Goal: Transaction & Acquisition: Register for event/course

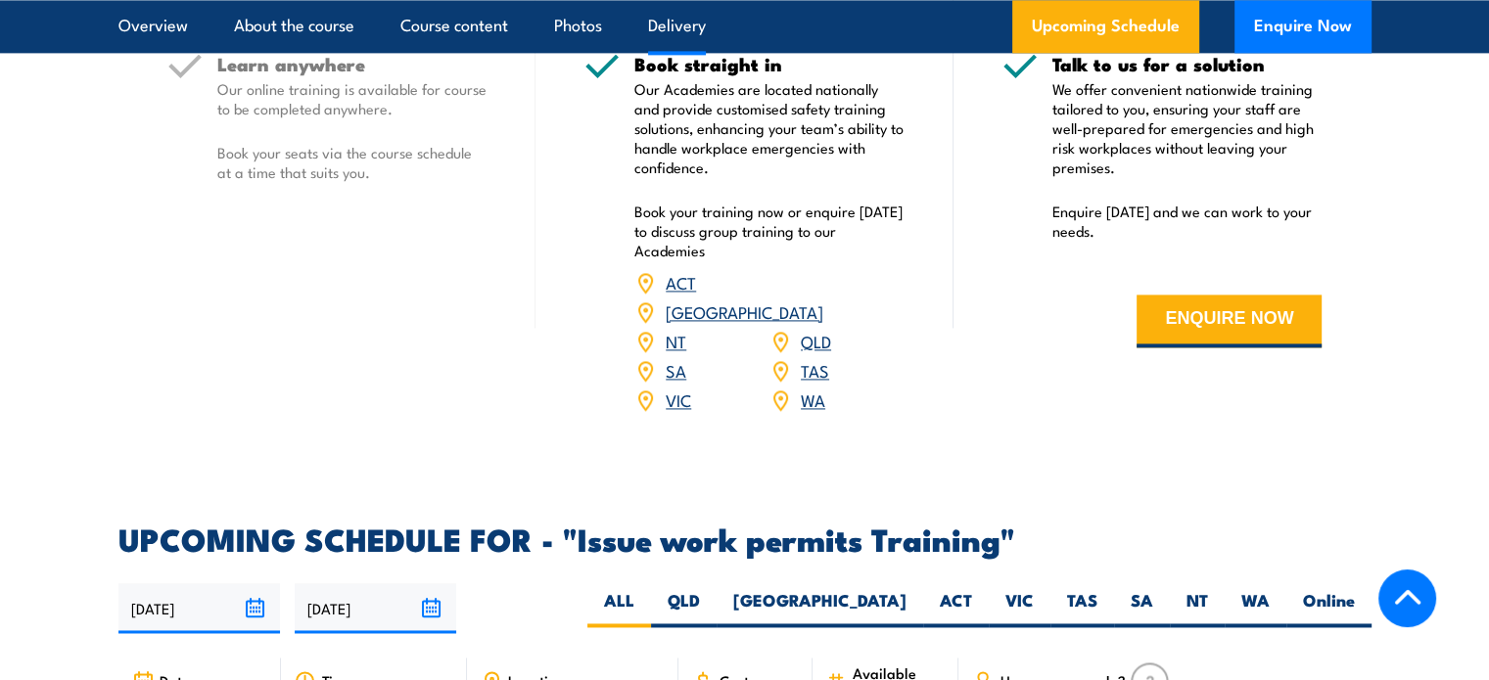
scroll to position [2839, 0]
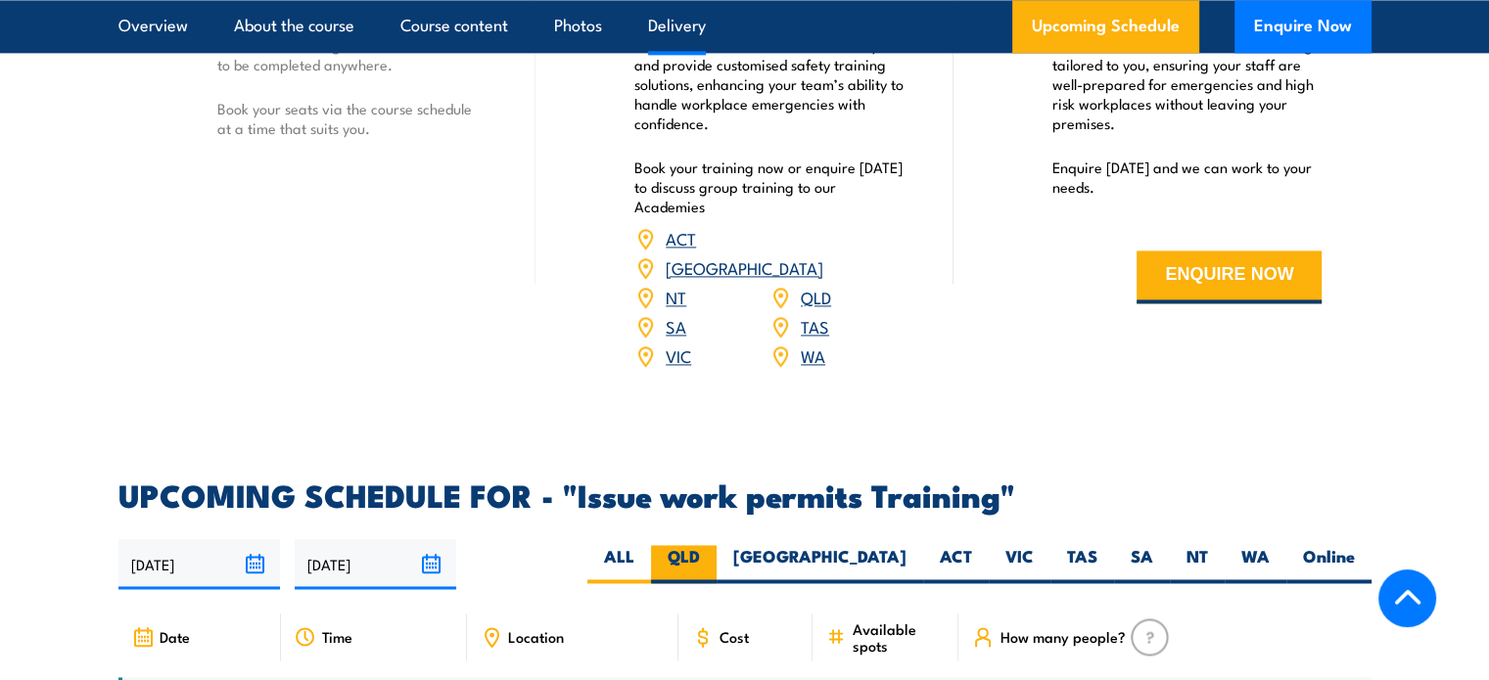
click at [717, 545] on label "QLD" at bounding box center [684, 564] width 66 height 38
click at [713, 545] on input "QLD" at bounding box center [706, 551] width 13 height 13
radio input "true"
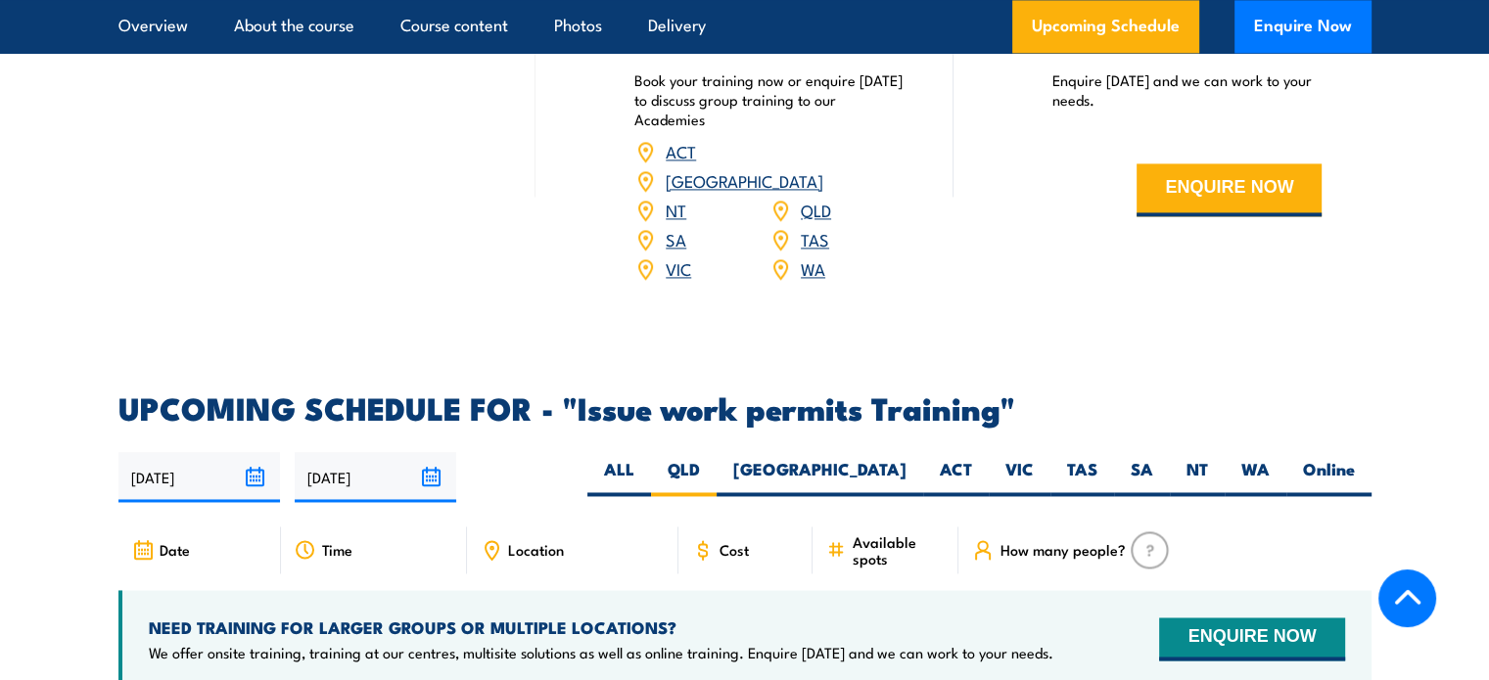
scroll to position [3132, 0]
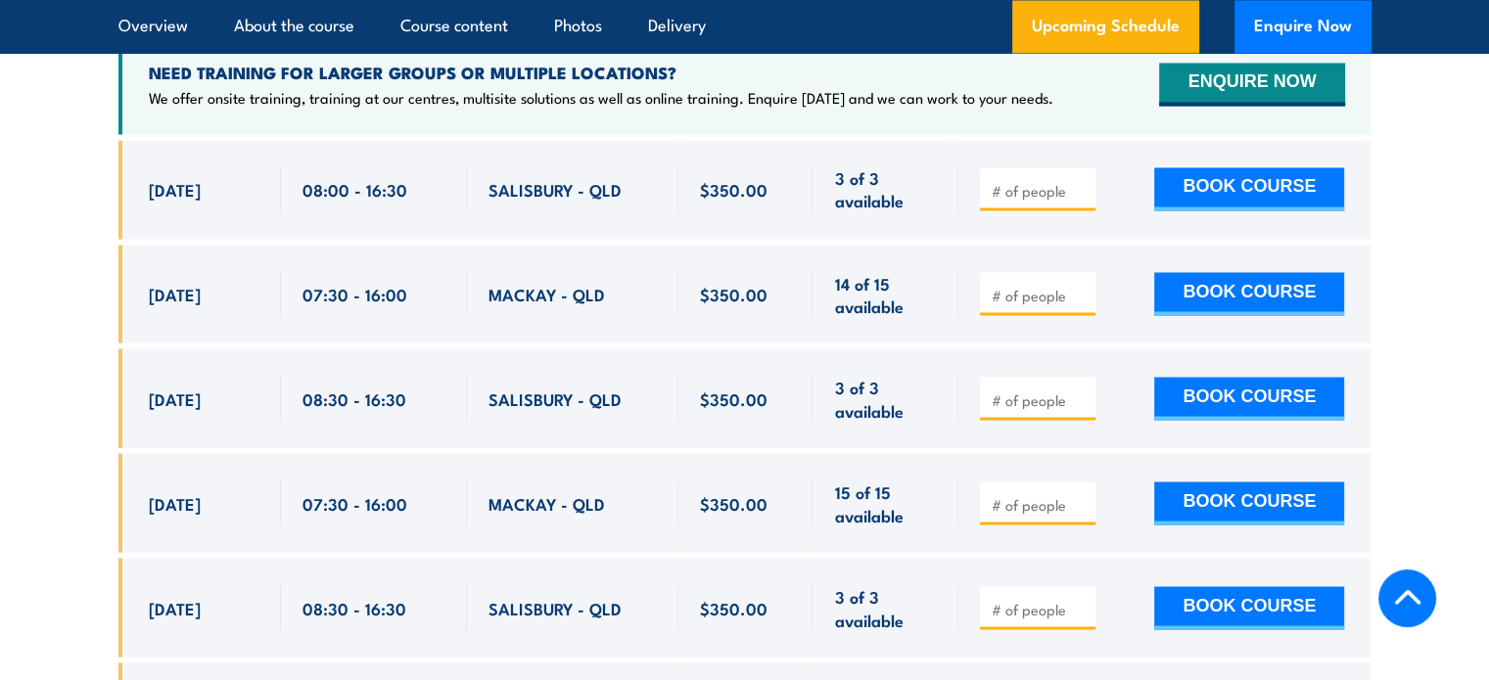
scroll to position [3485, 0]
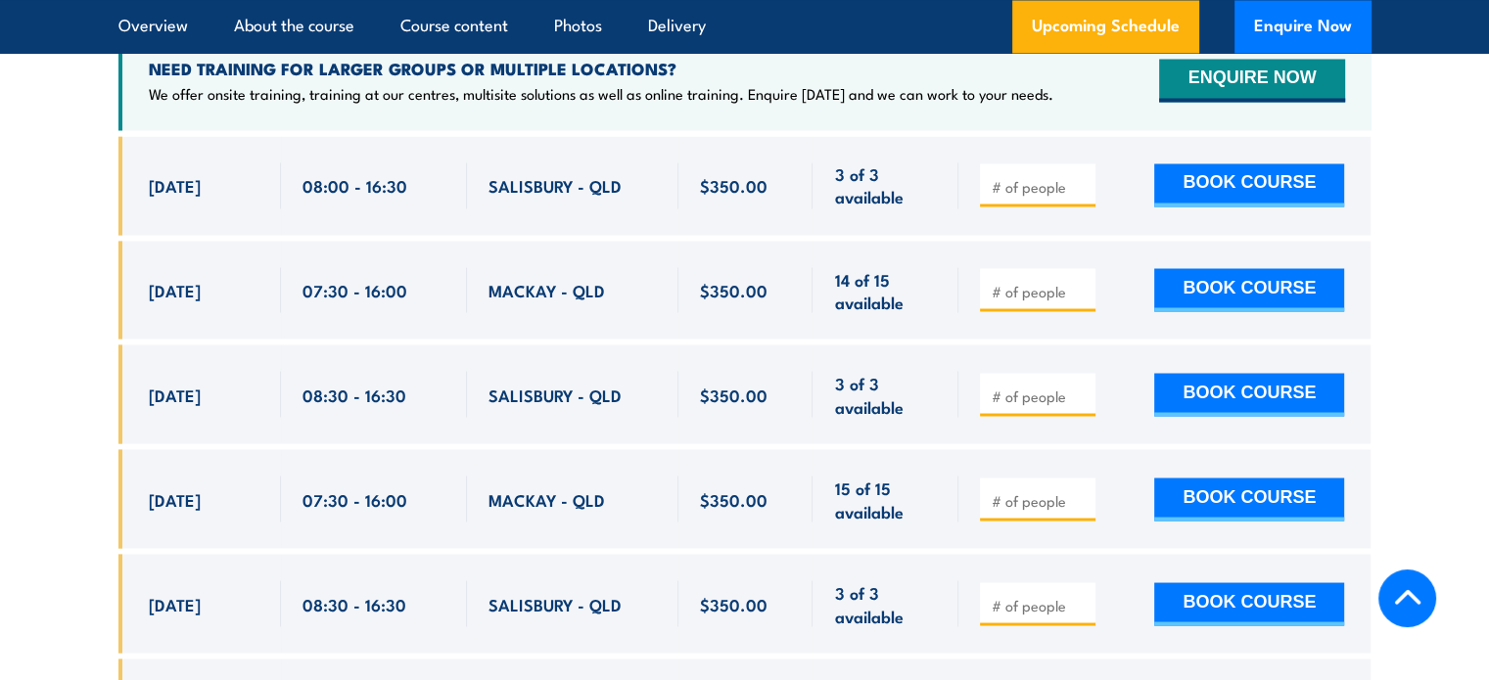
click at [1046, 386] on input "number" at bounding box center [1040, 396] width 98 height 20
type input "1"
click at [1032, 273] on div at bounding box center [1038, 289] width 116 height 43
click at [1033, 281] on input "number" at bounding box center [1040, 291] width 98 height 20
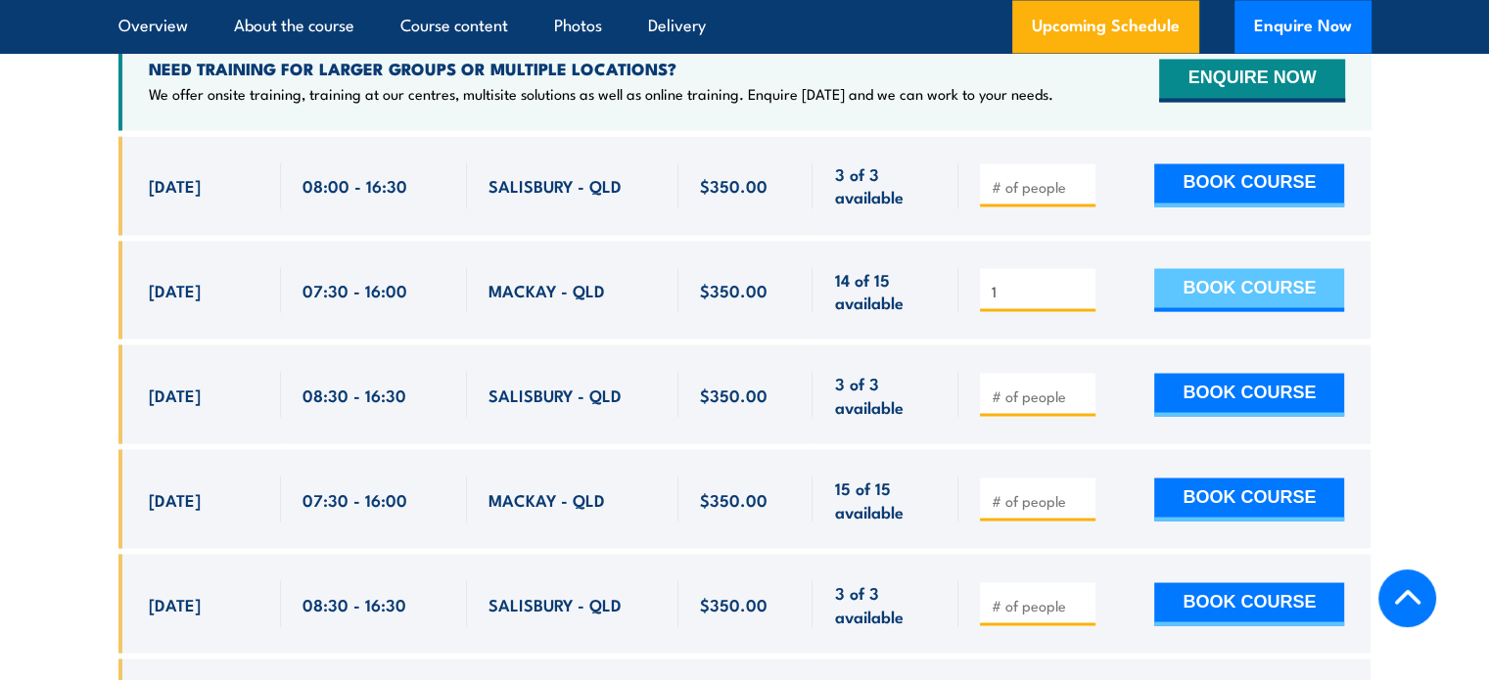
type input "1"
click at [1194, 268] on button "BOOK COURSE" at bounding box center [1249, 289] width 190 height 43
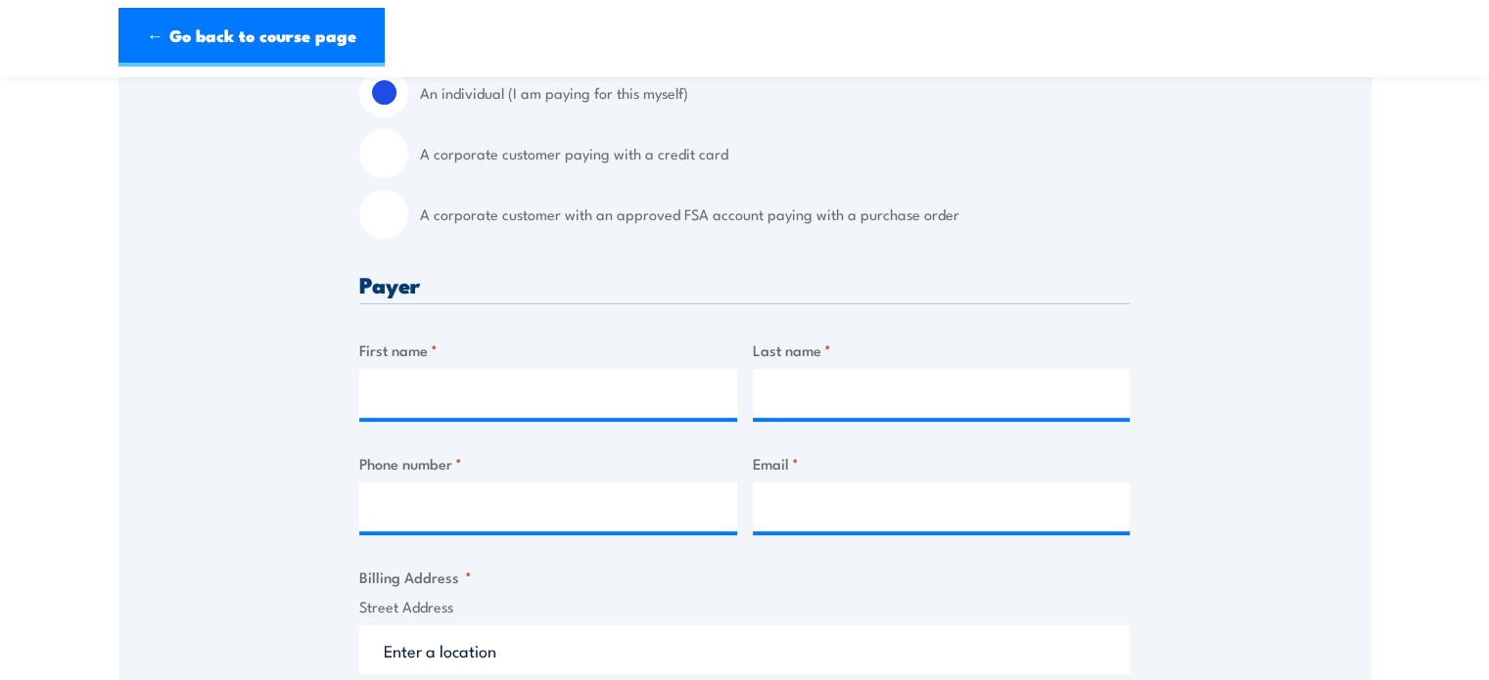
scroll to position [587, 0]
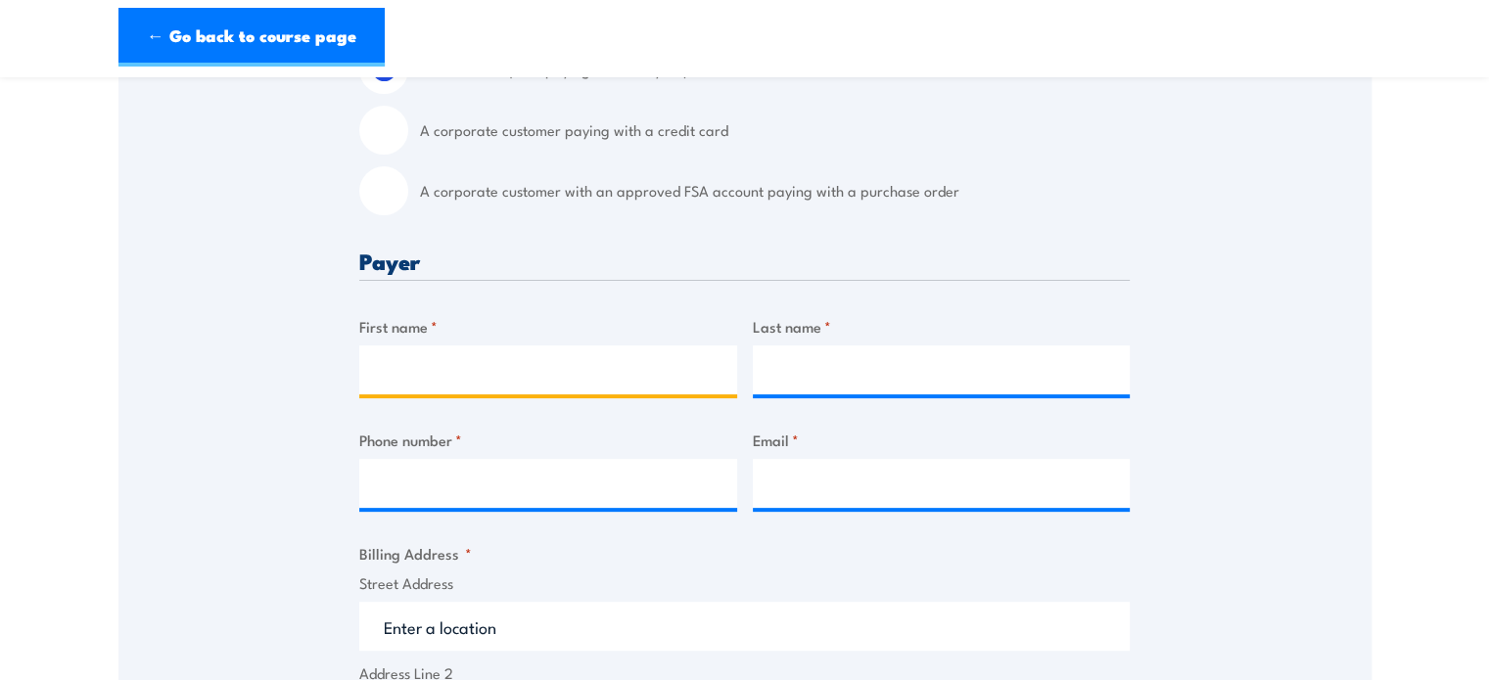
click at [467, 372] on input "First name *" at bounding box center [548, 370] width 378 height 49
type input "Ken"
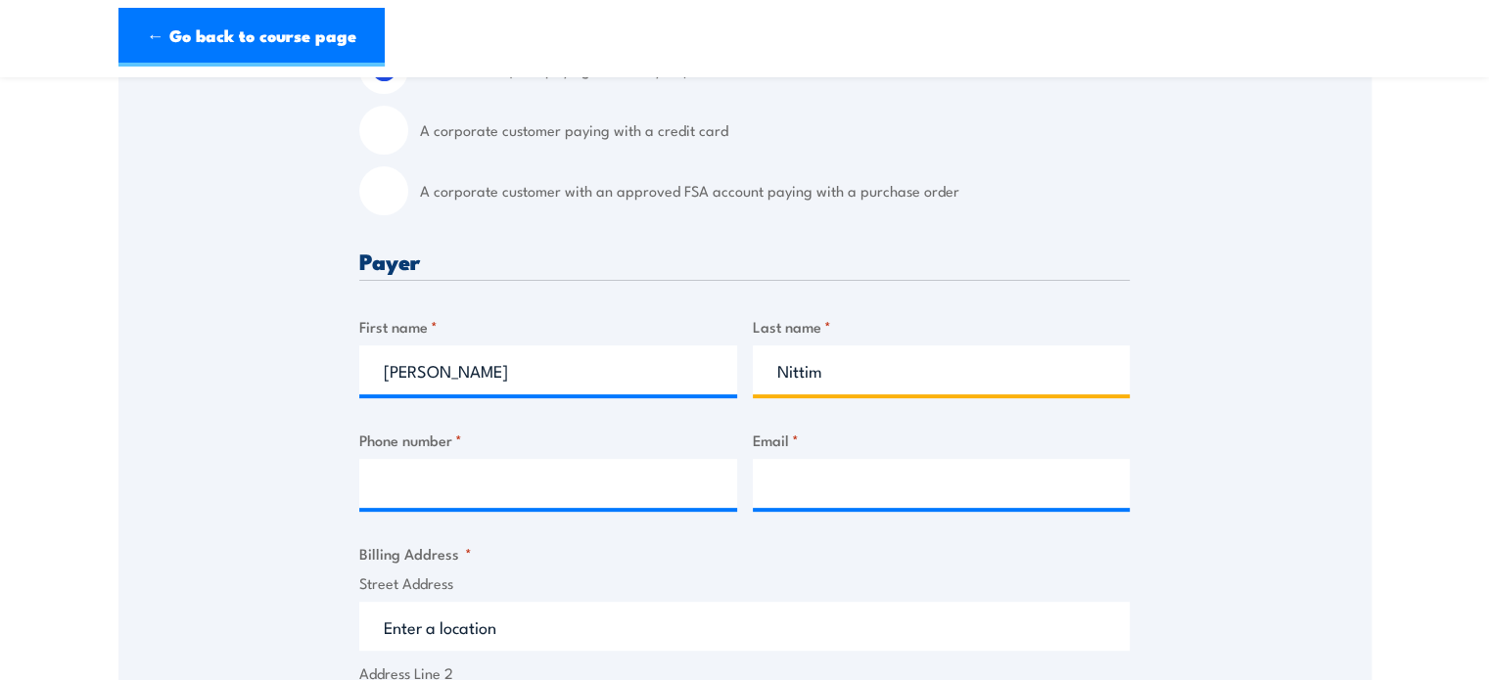
scroll to position [685, 0]
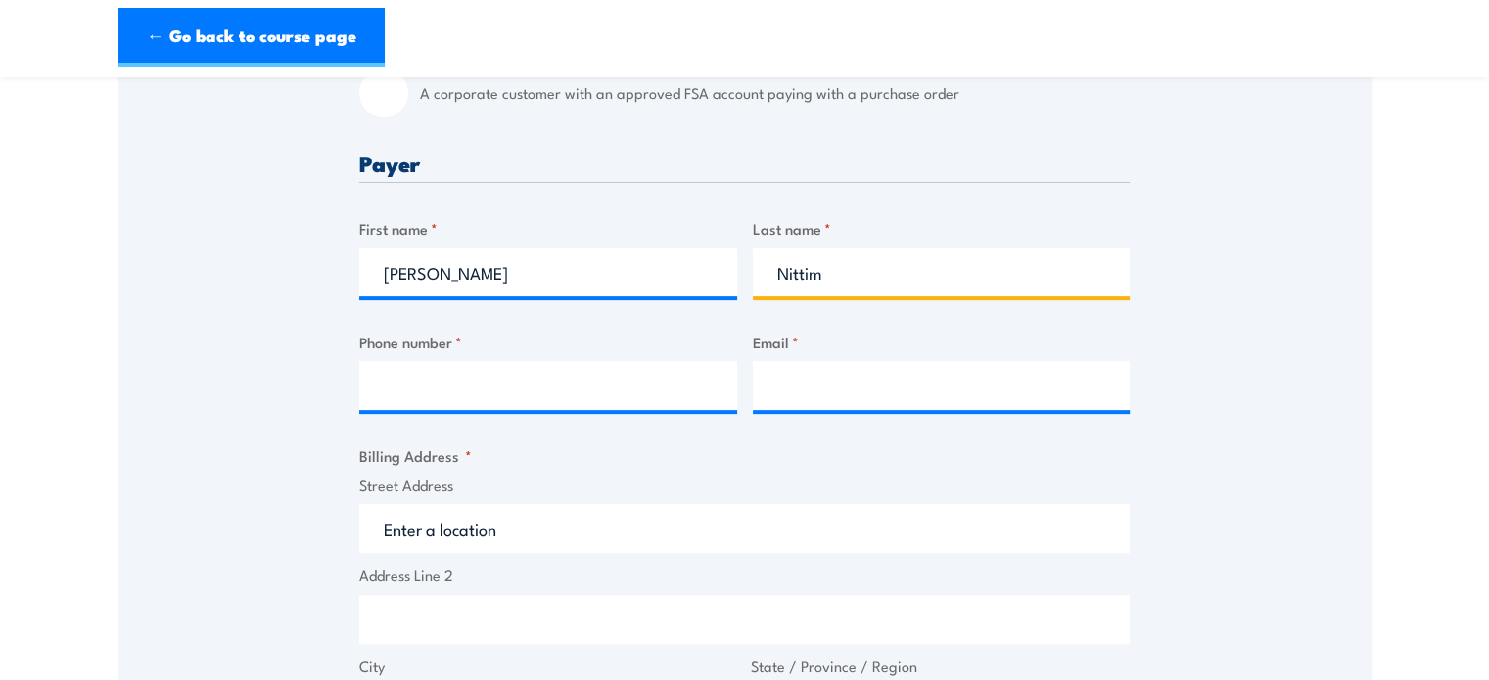
type input "Nittim"
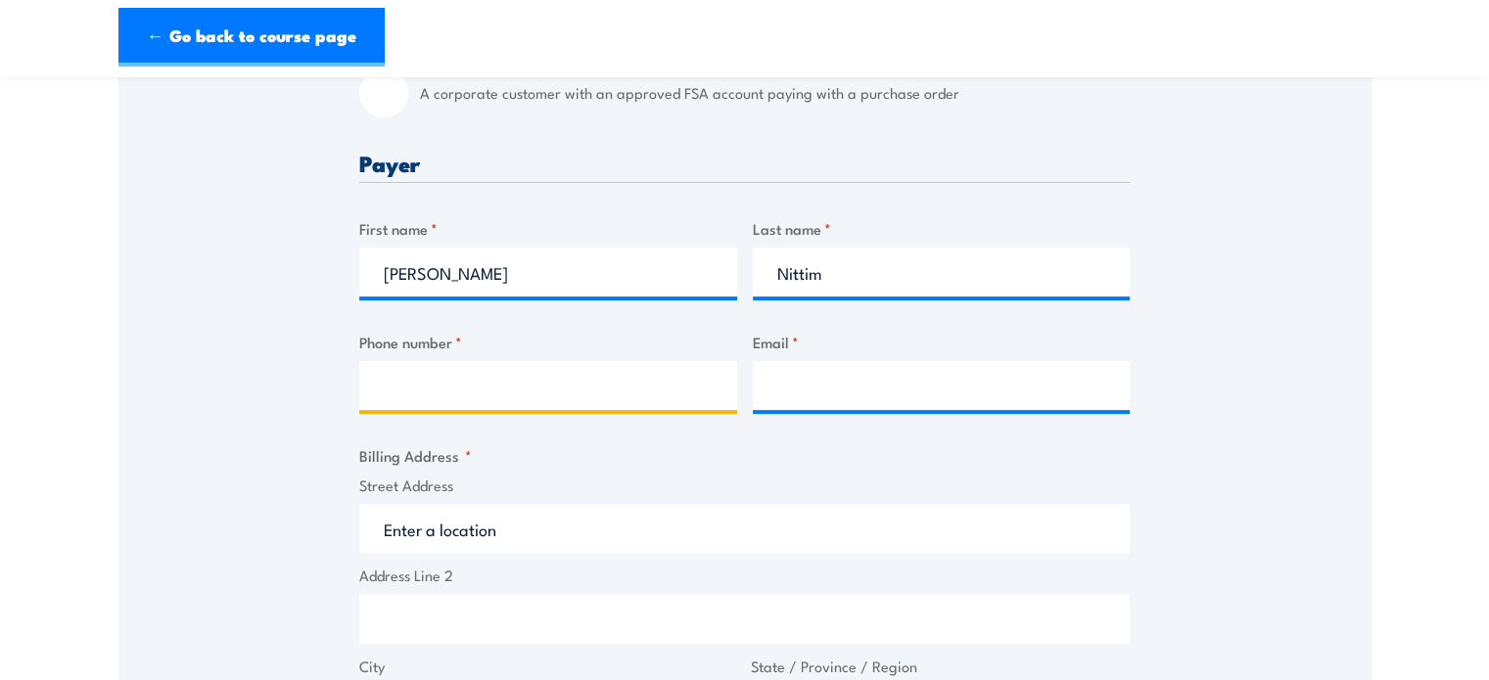
click at [465, 406] on input "Phone number *" at bounding box center [548, 385] width 378 height 49
type input "0402139388"
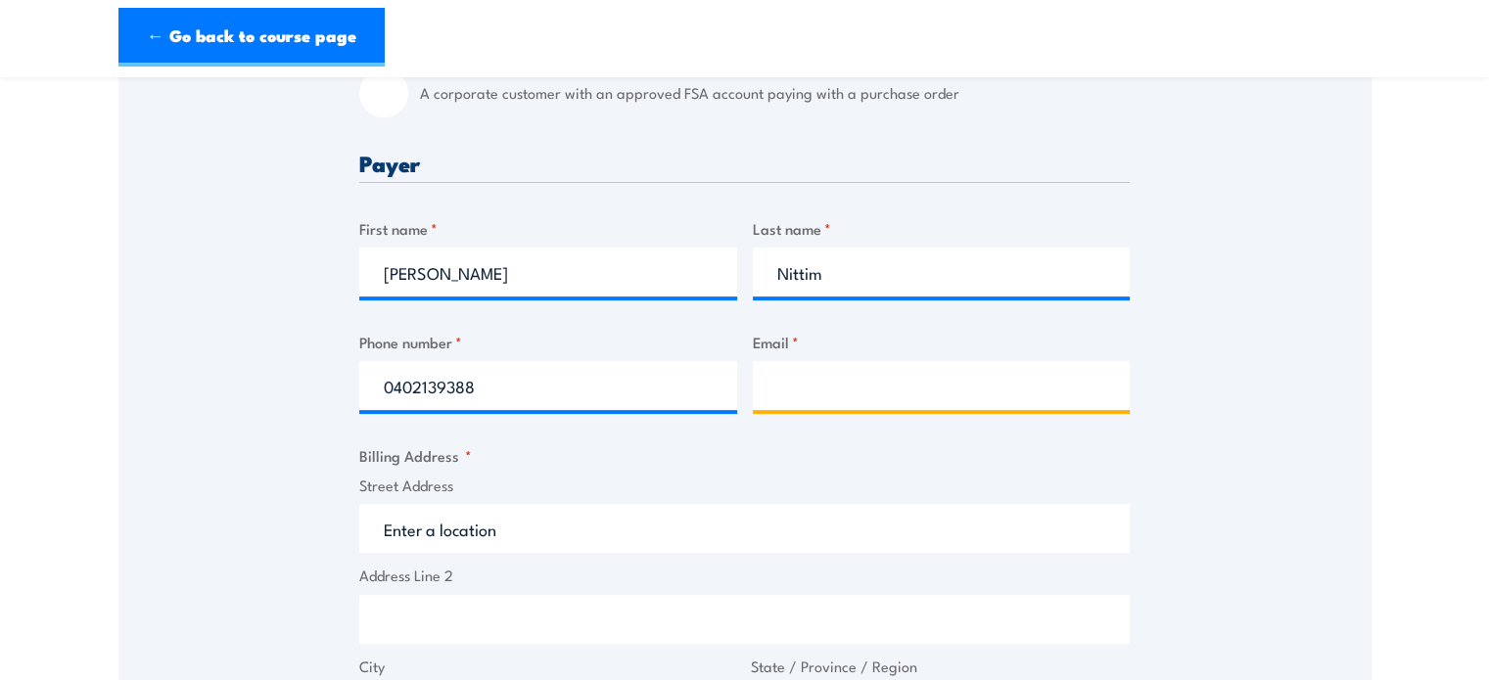
click at [912, 410] on input "Email *" at bounding box center [942, 385] width 378 height 49
type input "ken.nittim@gmail.com"
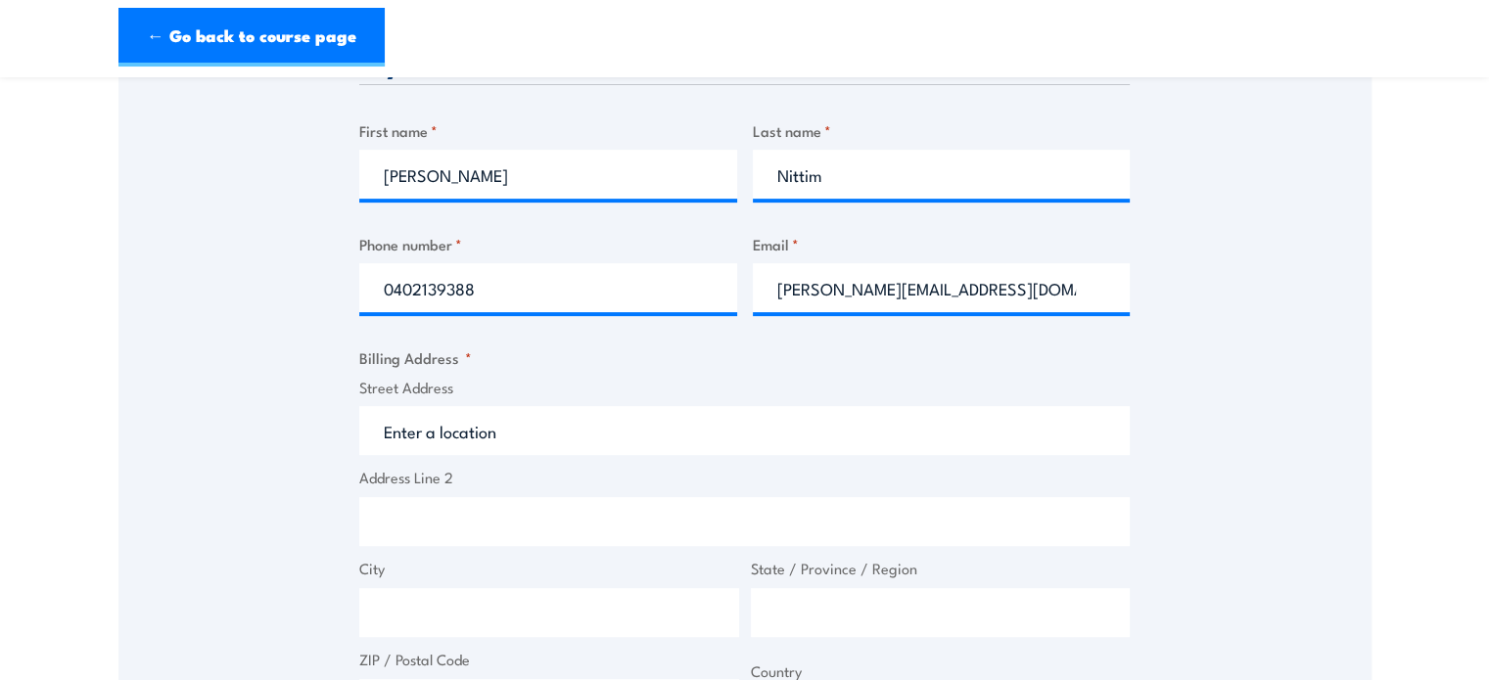
click at [511, 444] on input "Street Address" at bounding box center [744, 430] width 770 height 49
click at [521, 441] on input "Street Address" at bounding box center [744, 430] width 770 height 49
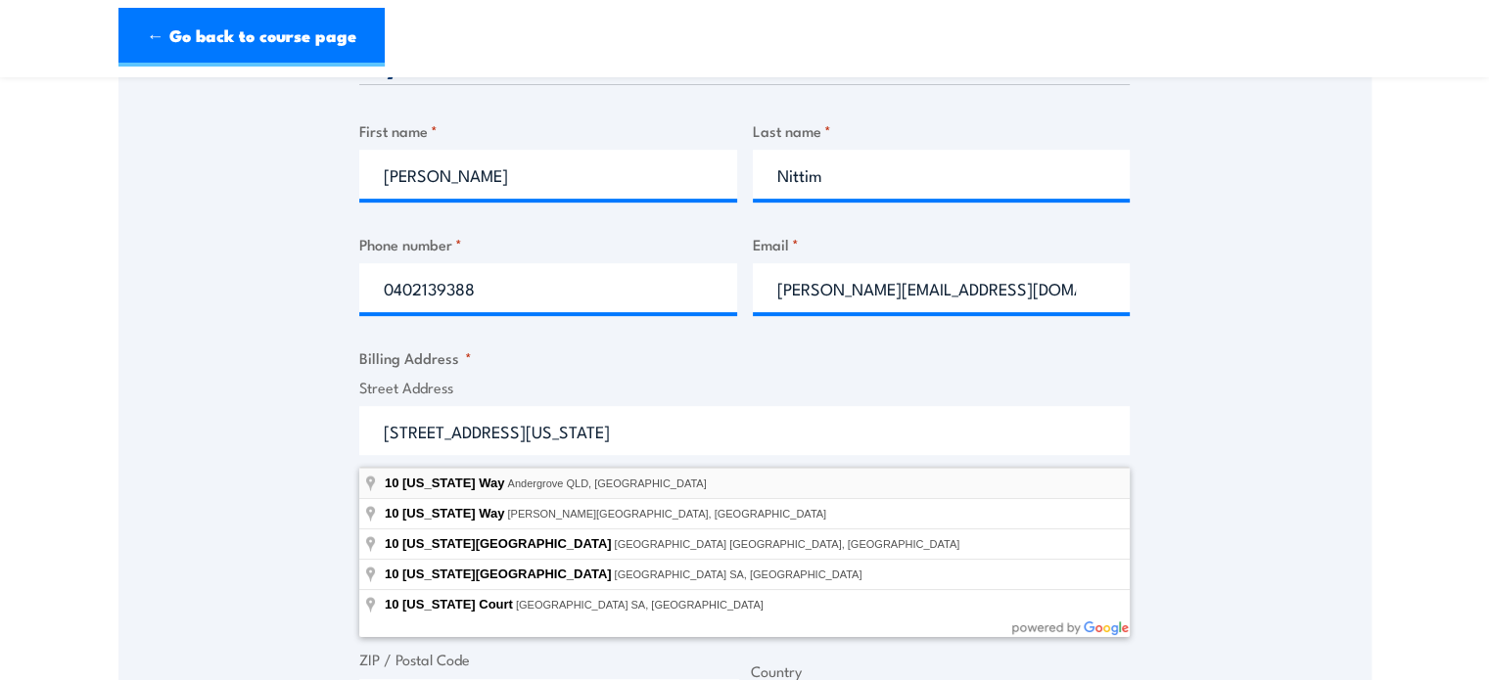
type input "10 Michigan Way, Andergrove QLD, Australia"
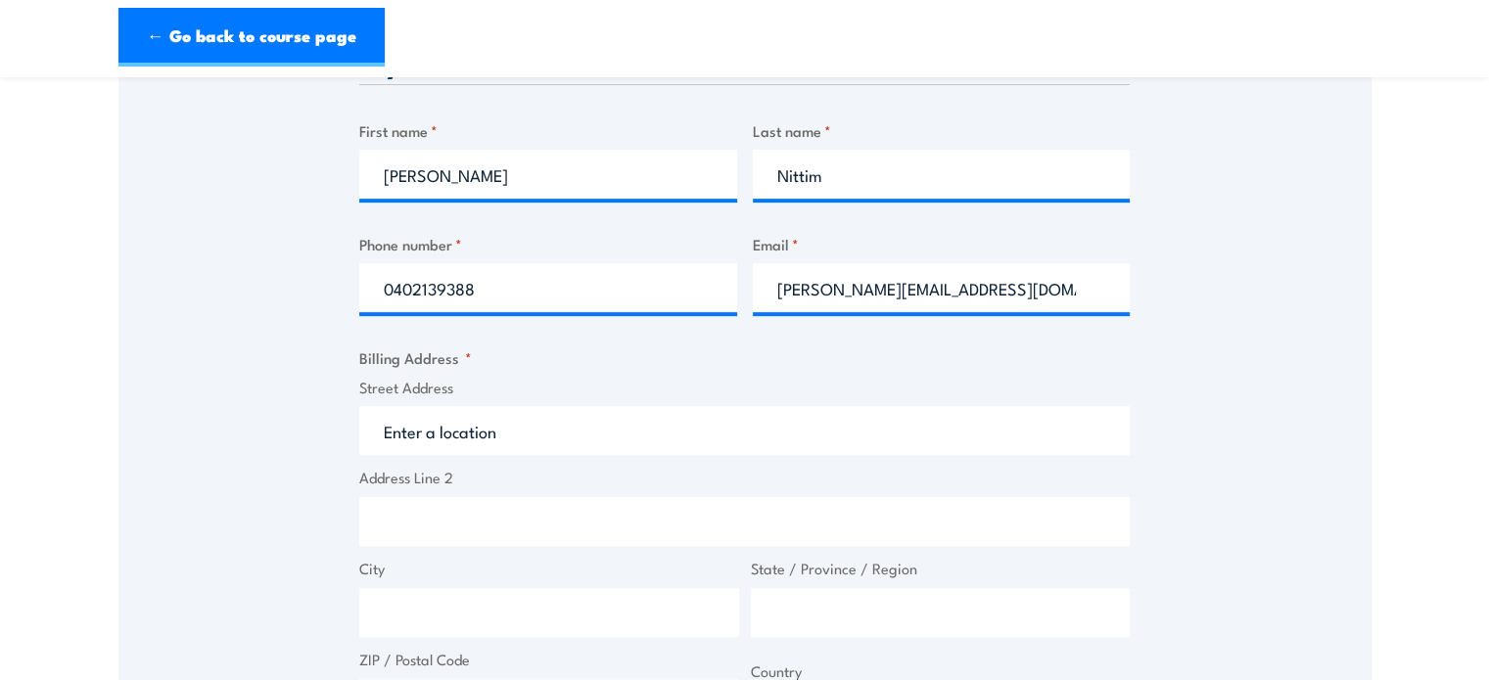
type input "10 Michigan Way"
type input "Andergrove"
type input "[GEOGRAPHIC_DATA]"
type input "4740"
select select "Australia"
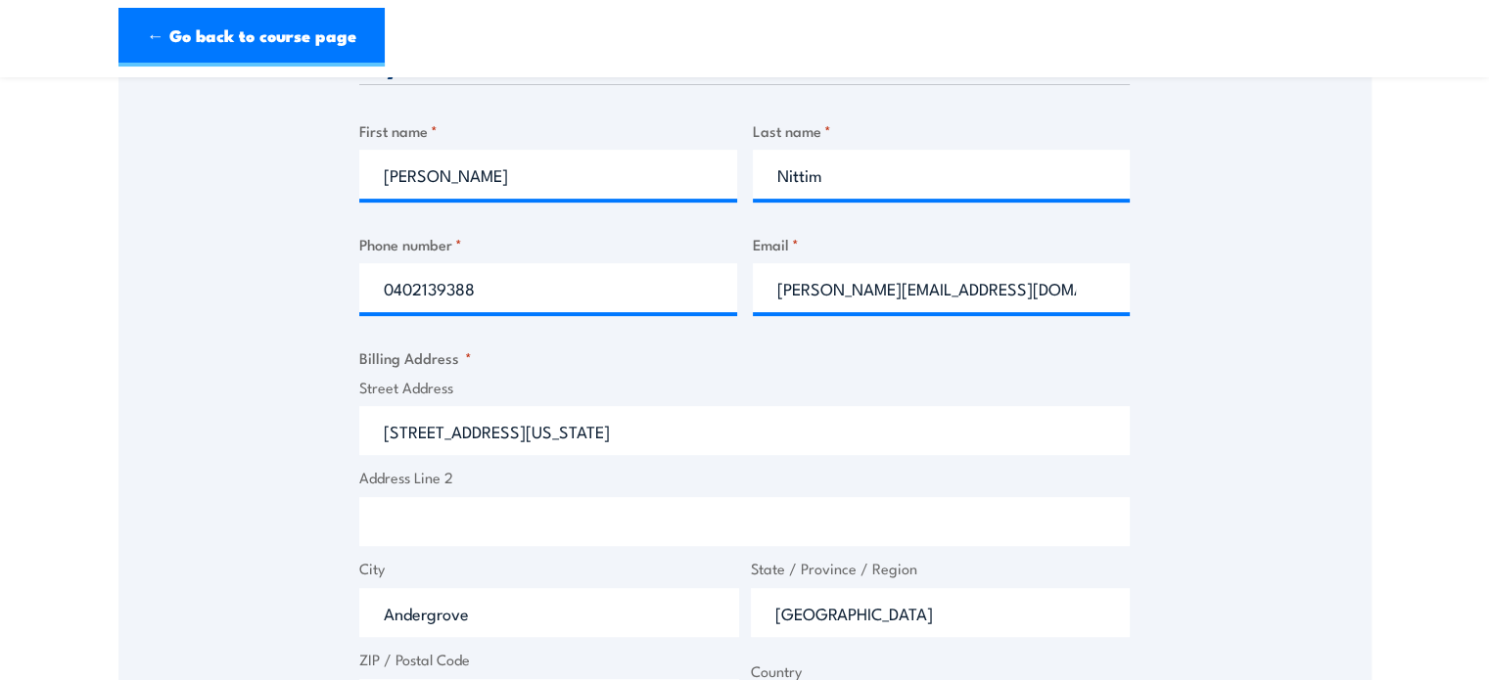
click at [529, 447] on input "10 Michigan Way" at bounding box center [744, 430] width 770 height 49
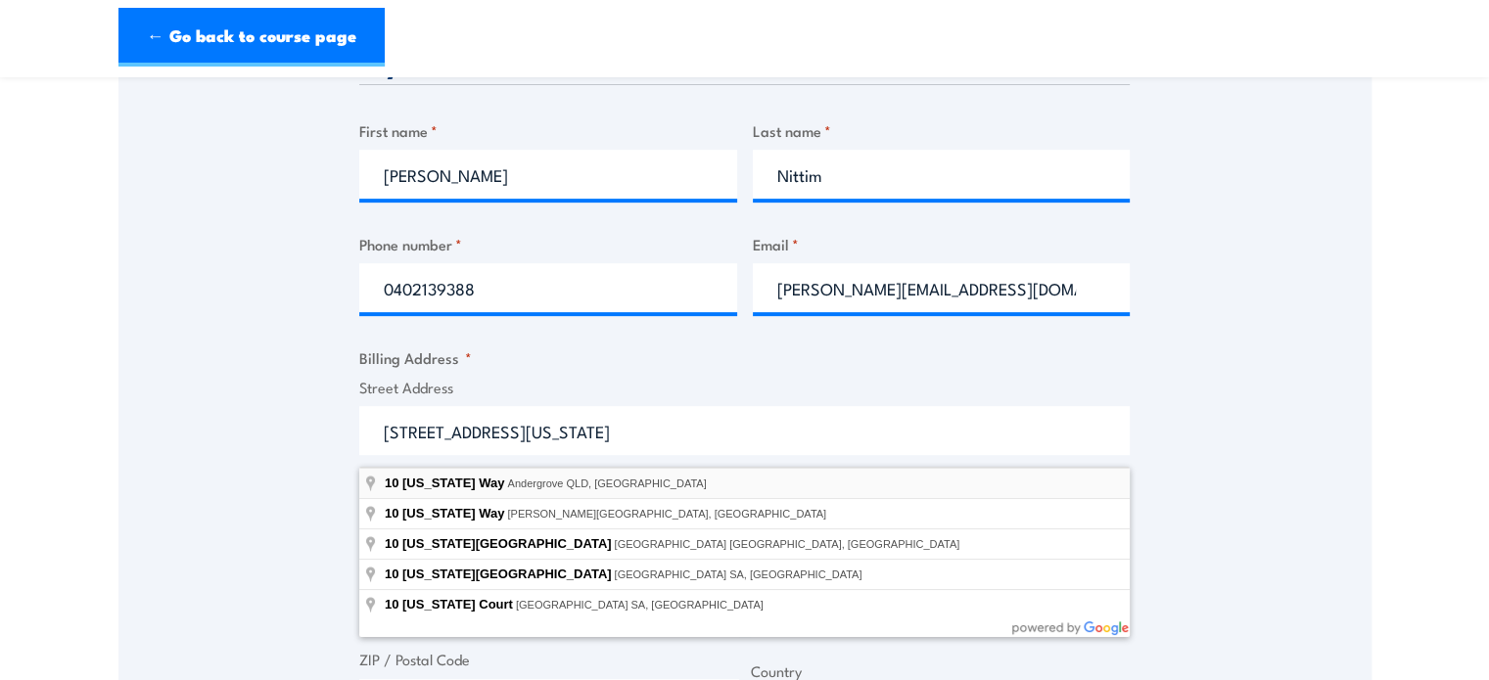
type input "10 Michigan Way, Andergrove QLD, Australia"
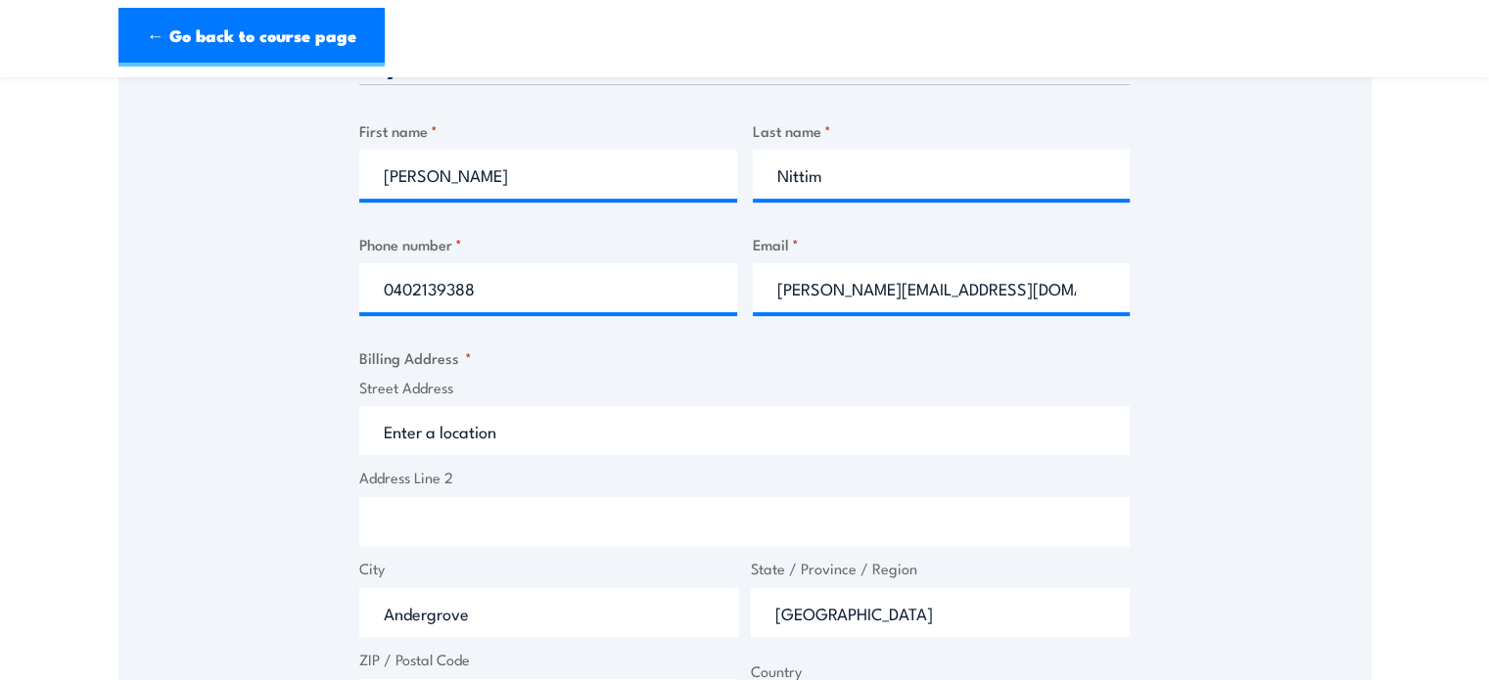
type input "10 Michigan Way"
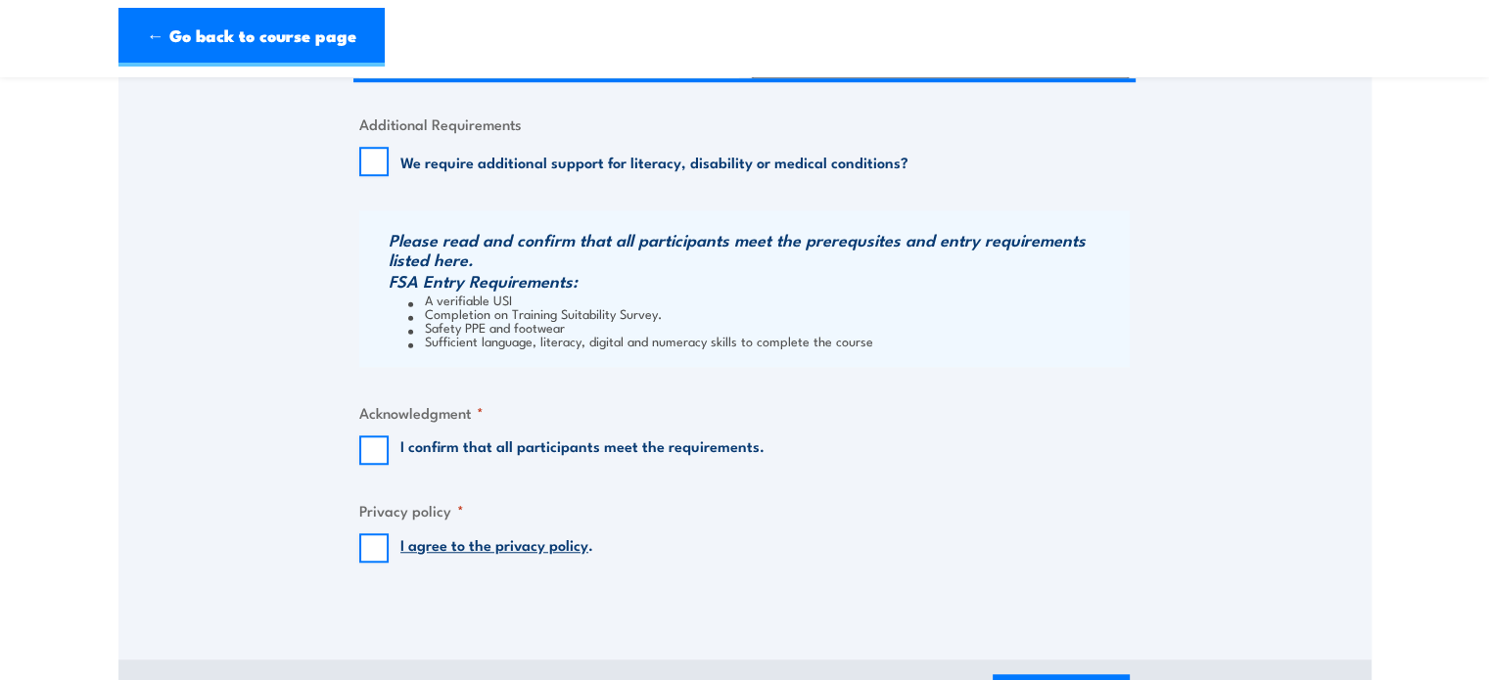
scroll to position [1468, 0]
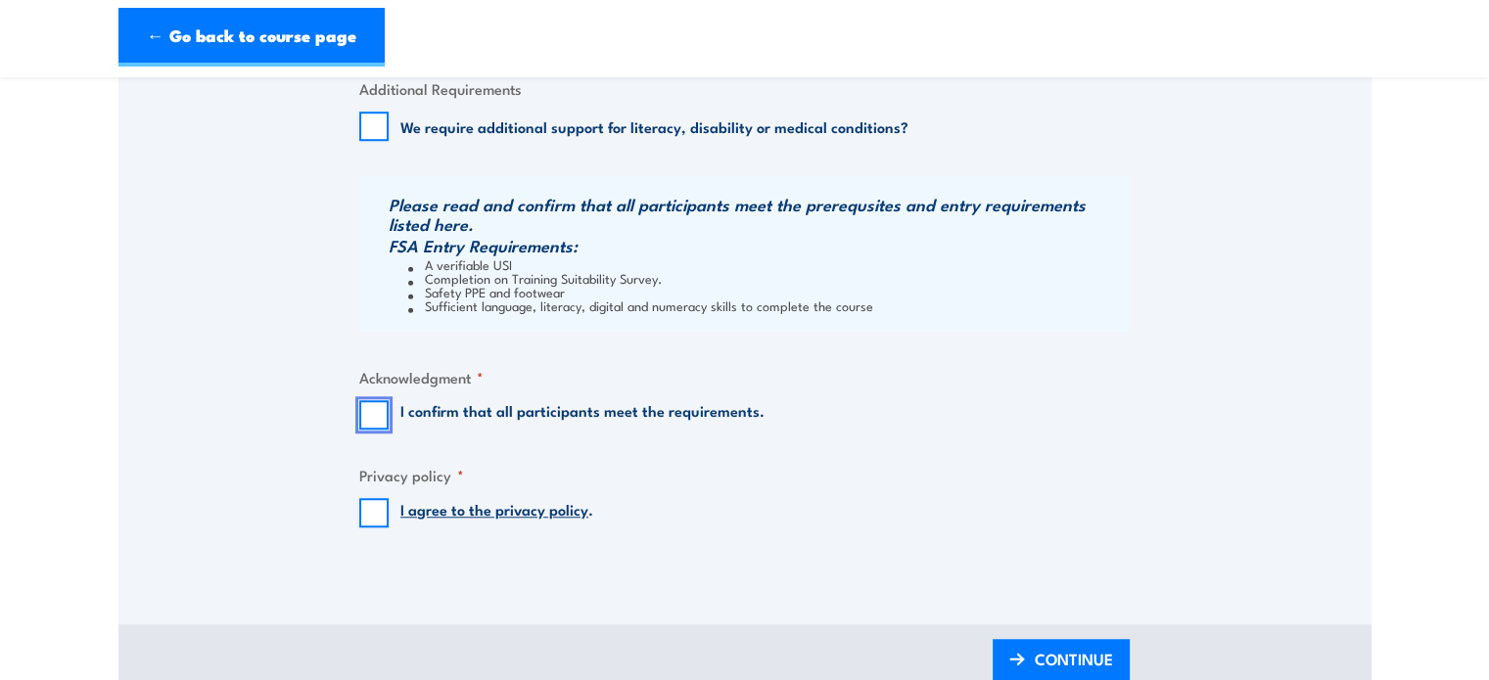
click at [368, 430] on input "I confirm that all participants meet the requirements." at bounding box center [373, 414] width 29 height 29
checkbox input "true"
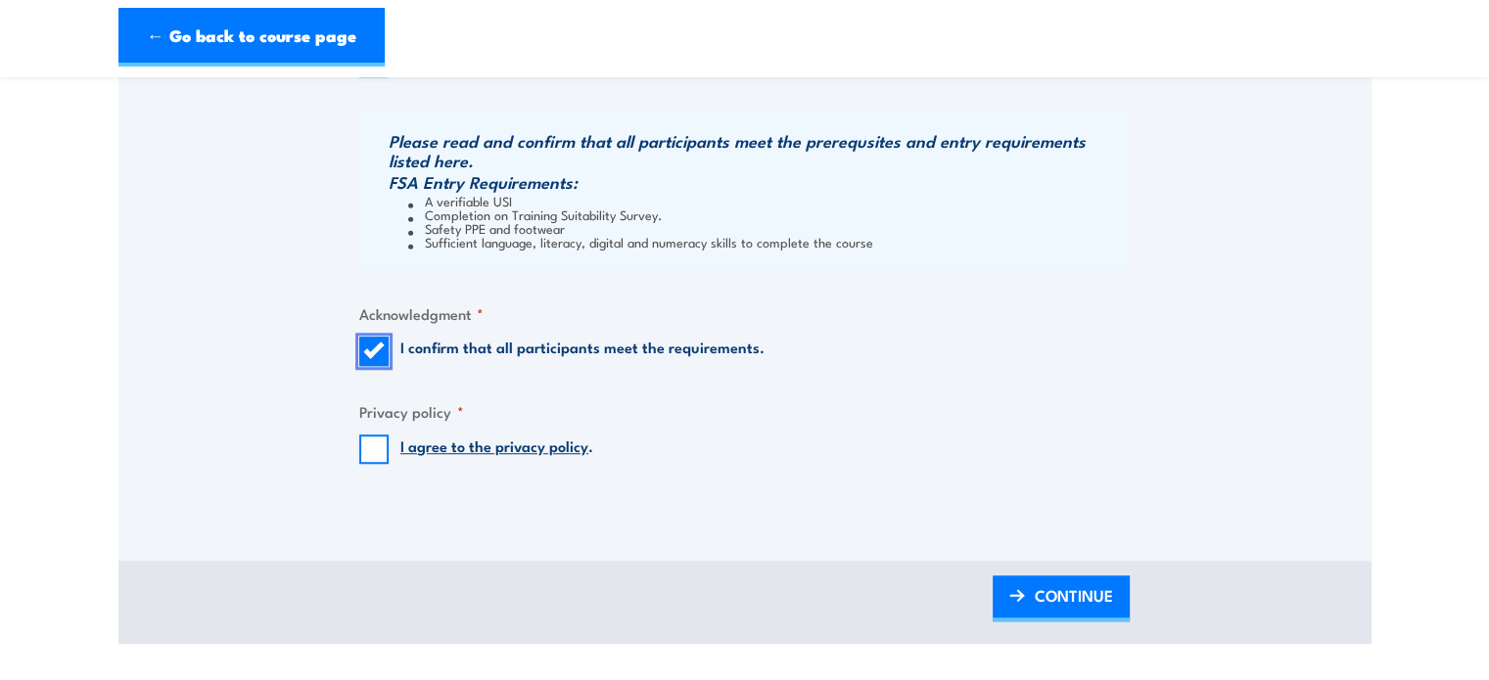
scroll to position [1566, 0]
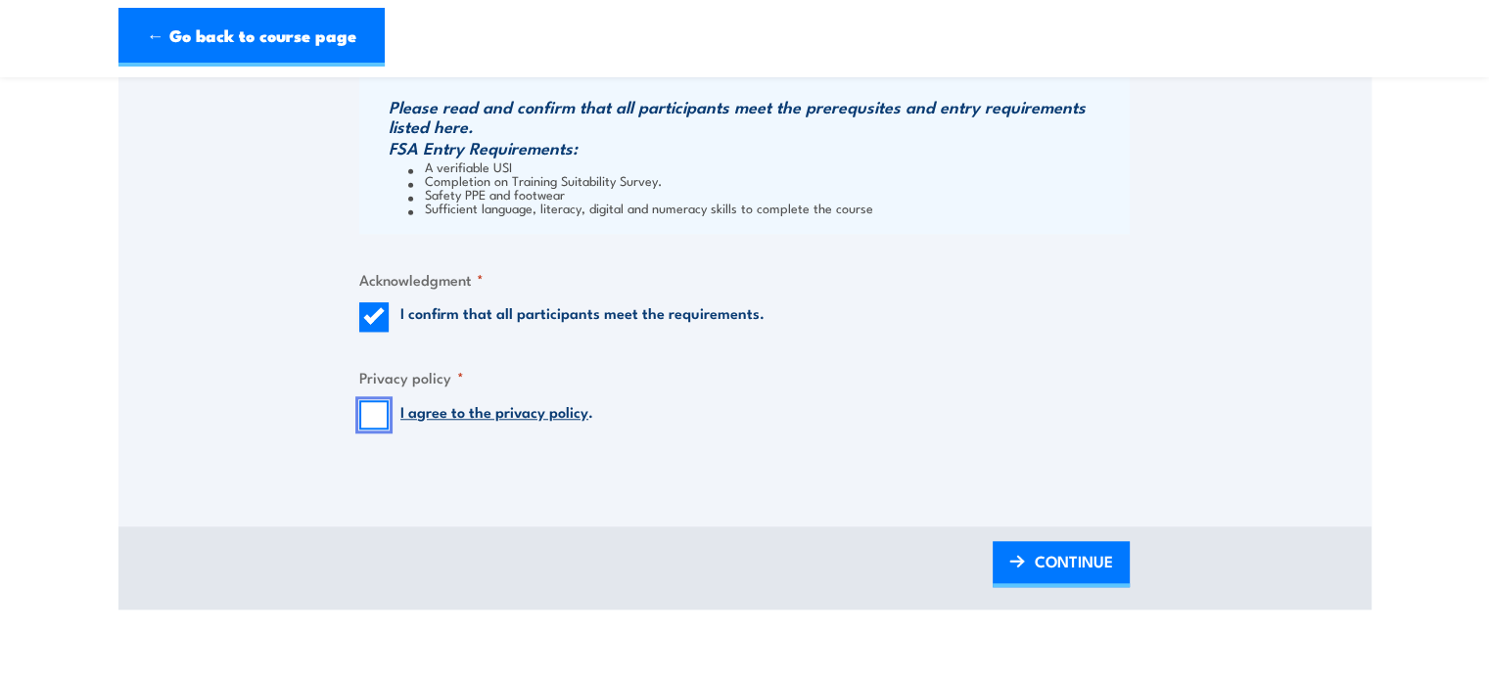
click at [369, 418] on input "I agree to the privacy policy ." at bounding box center [373, 414] width 29 height 29
checkbox input "true"
click at [1068, 565] on span "CONTINUE" at bounding box center [1074, 561] width 78 height 52
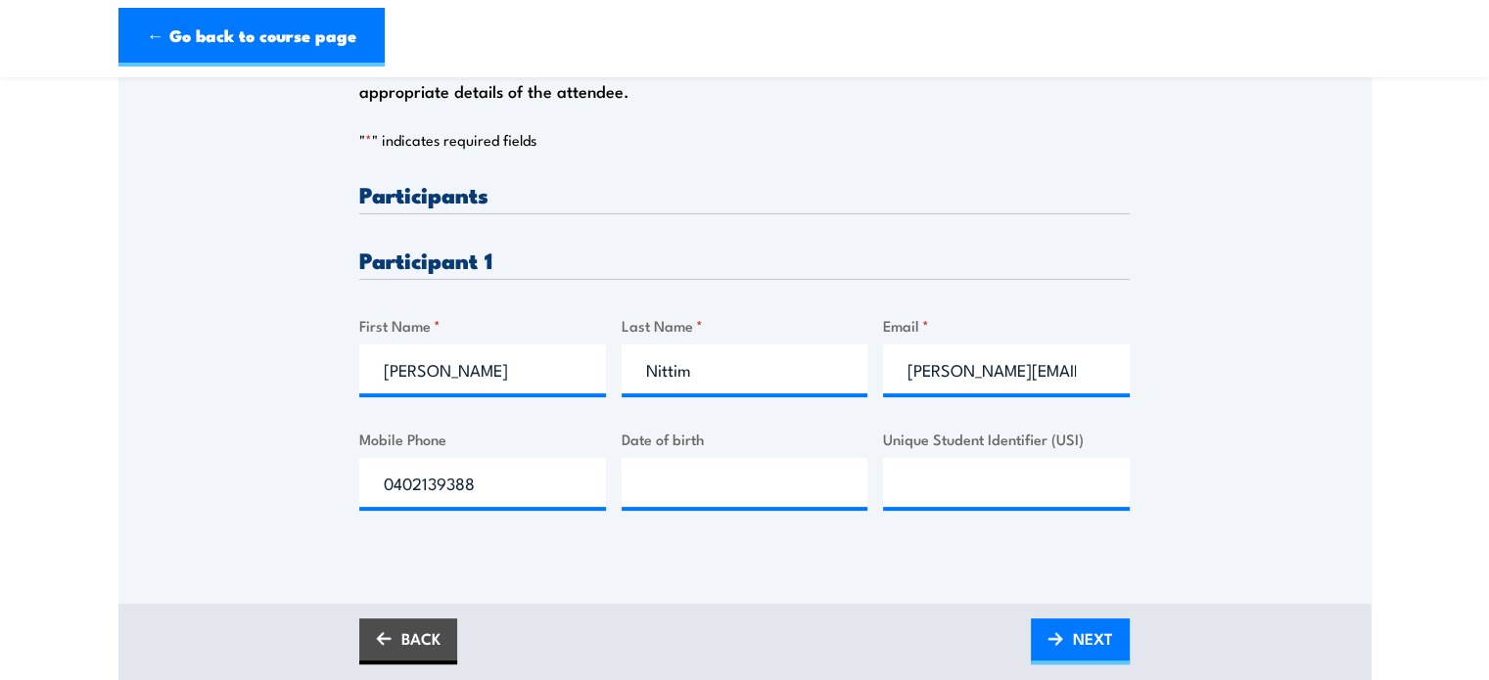
scroll to position [489, 0]
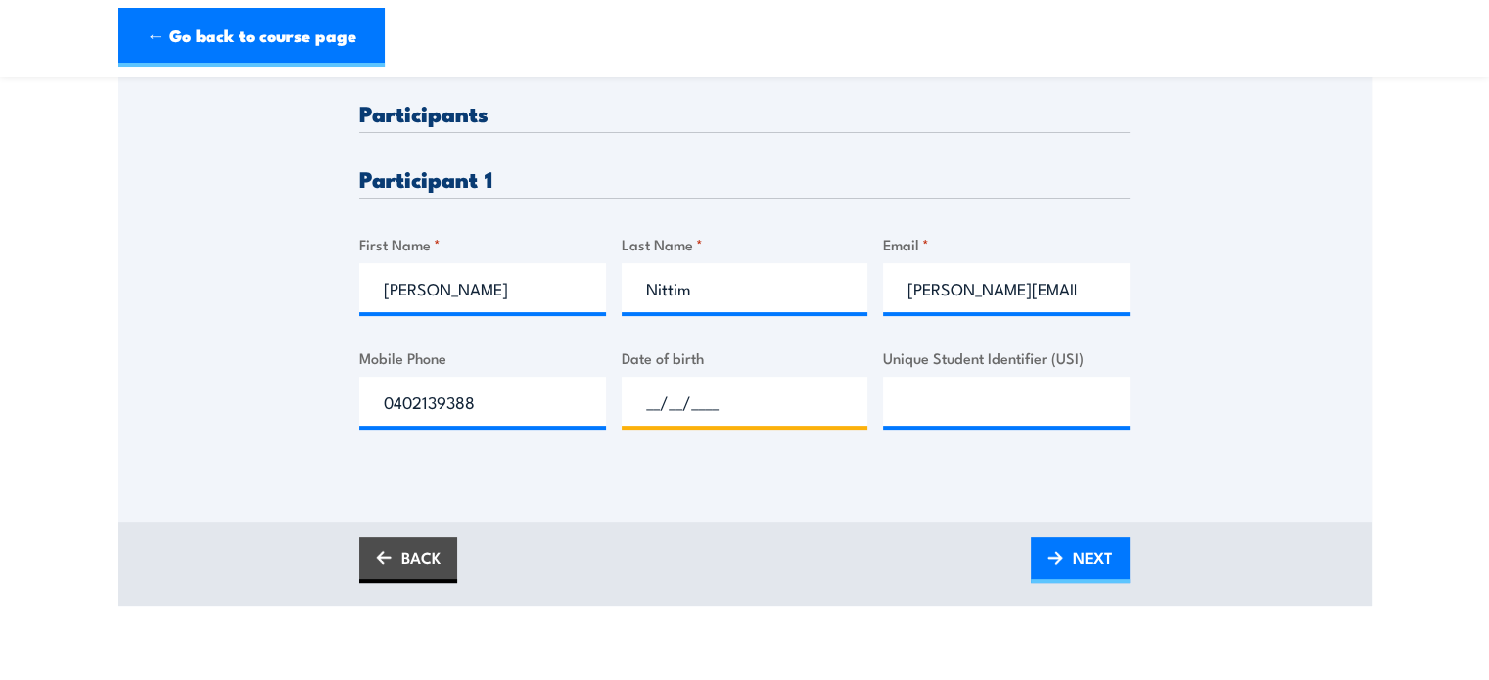
click at [674, 414] on input "__/__/____" at bounding box center [745, 401] width 247 height 49
type input "07/01/1999"
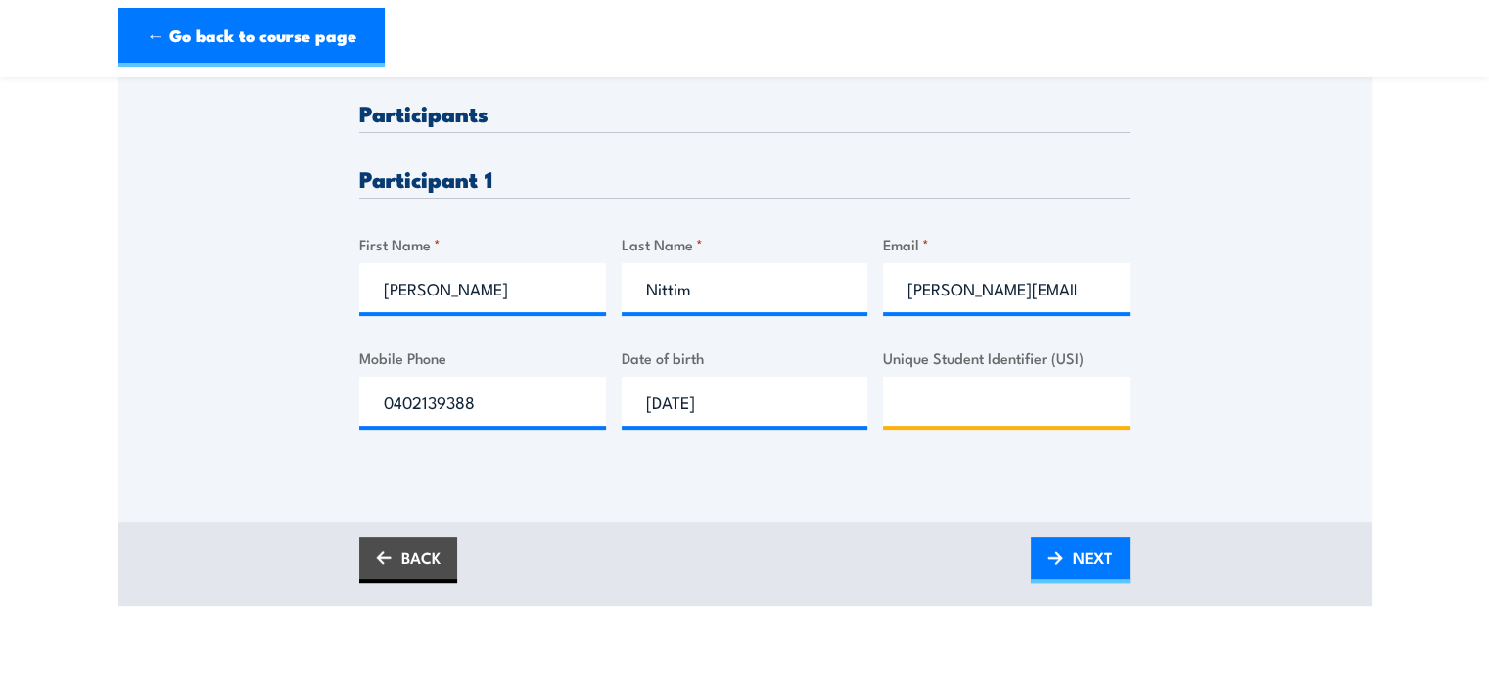
click at [971, 419] on input "Unique Student Identifier (USI)" at bounding box center [1006, 401] width 247 height 49
type input "NKDBN2CTUW"
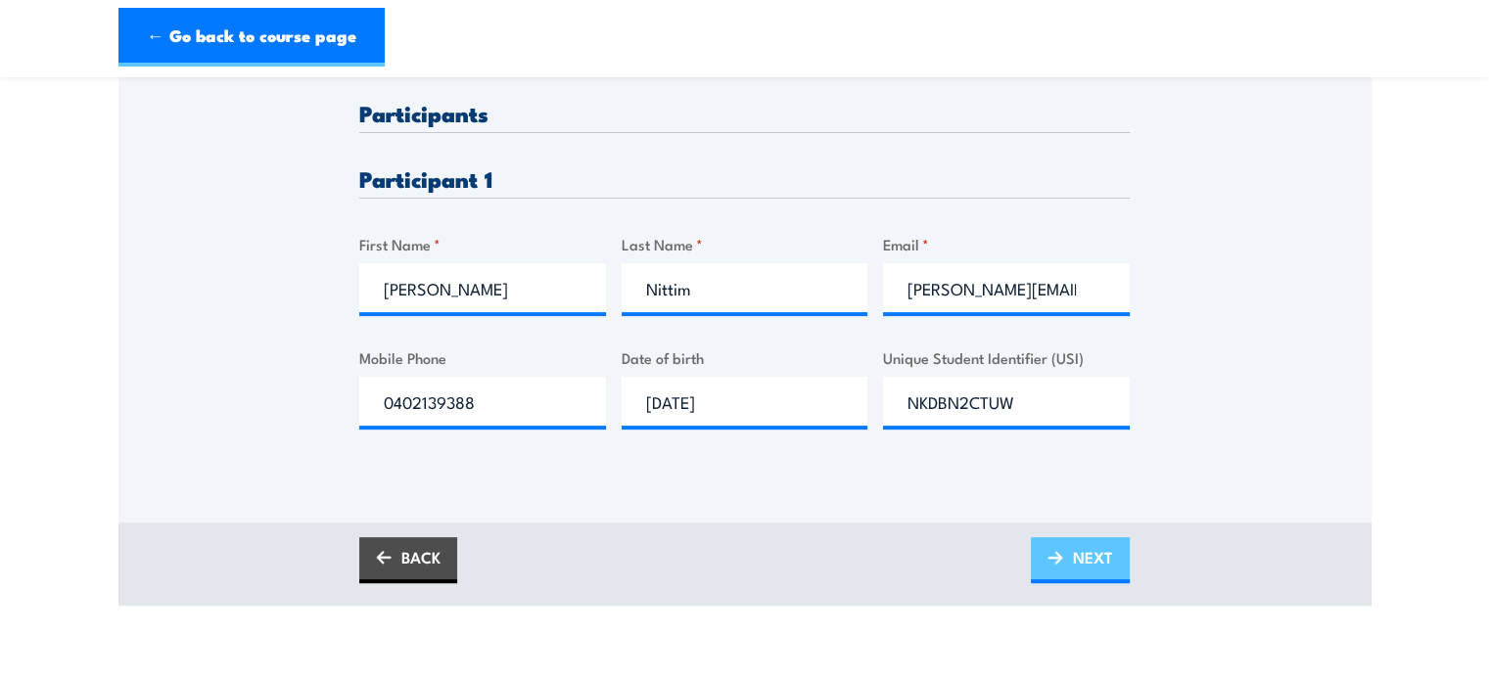
click at [1078, 560] on span "NEXT" at bounding box center [1093, 558] width 40 height 52
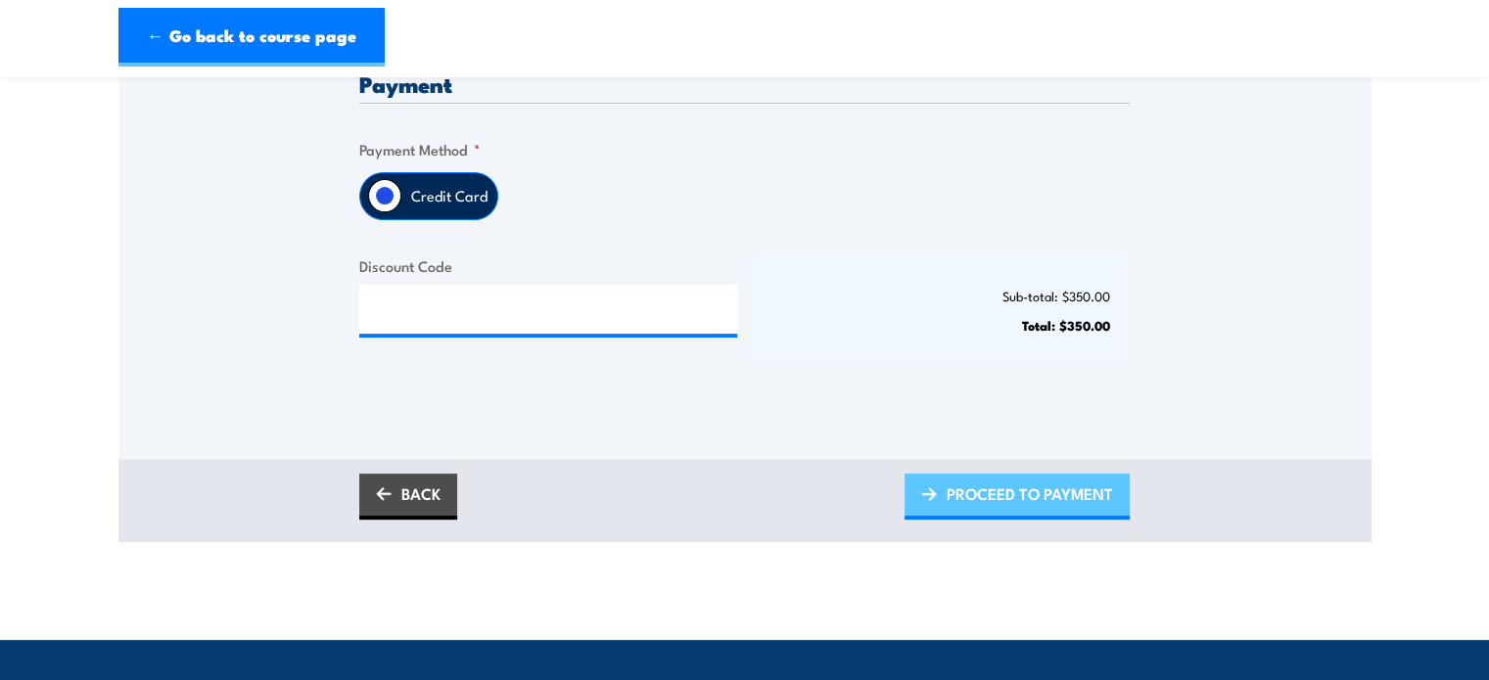
click at [1041, 485] on span "PROCEED TO PAYMENT" at bounding box center [1030, 494] width 166 height 52
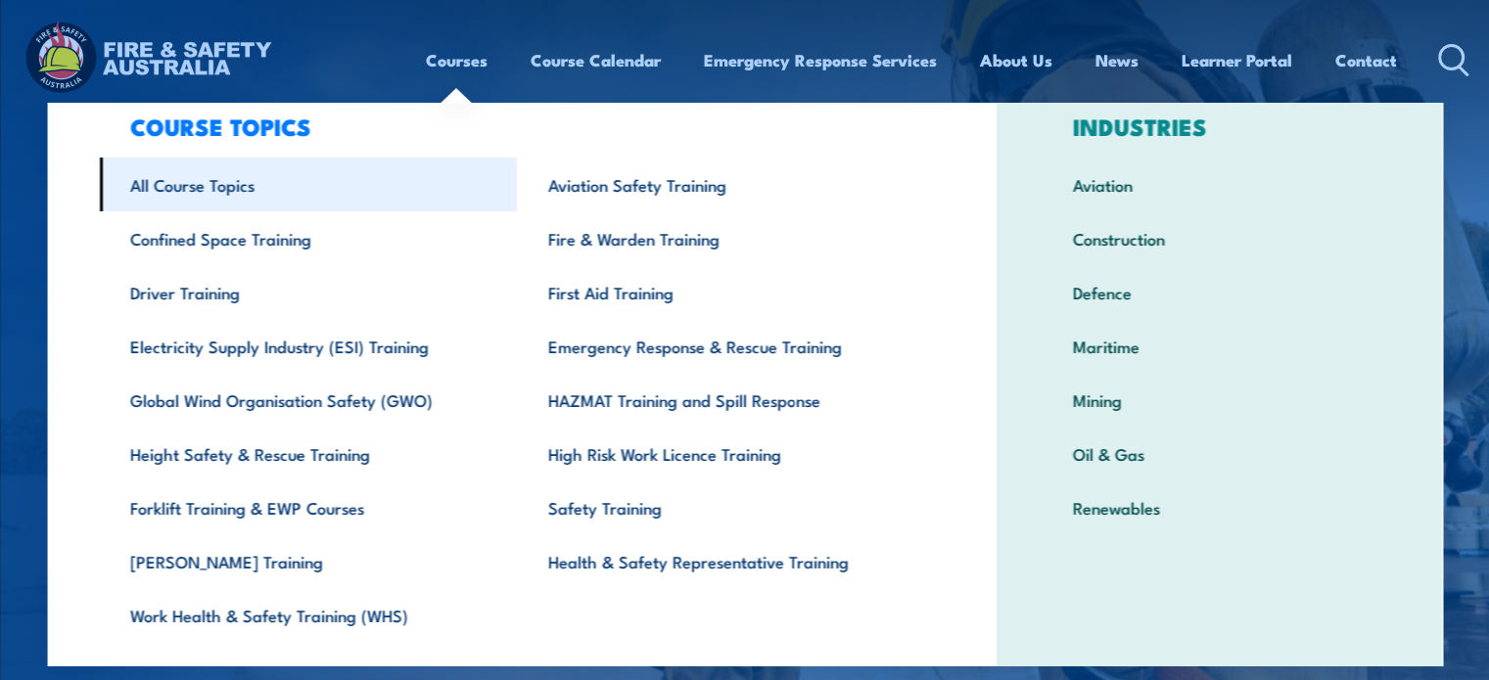
scroll to position [102, 0]
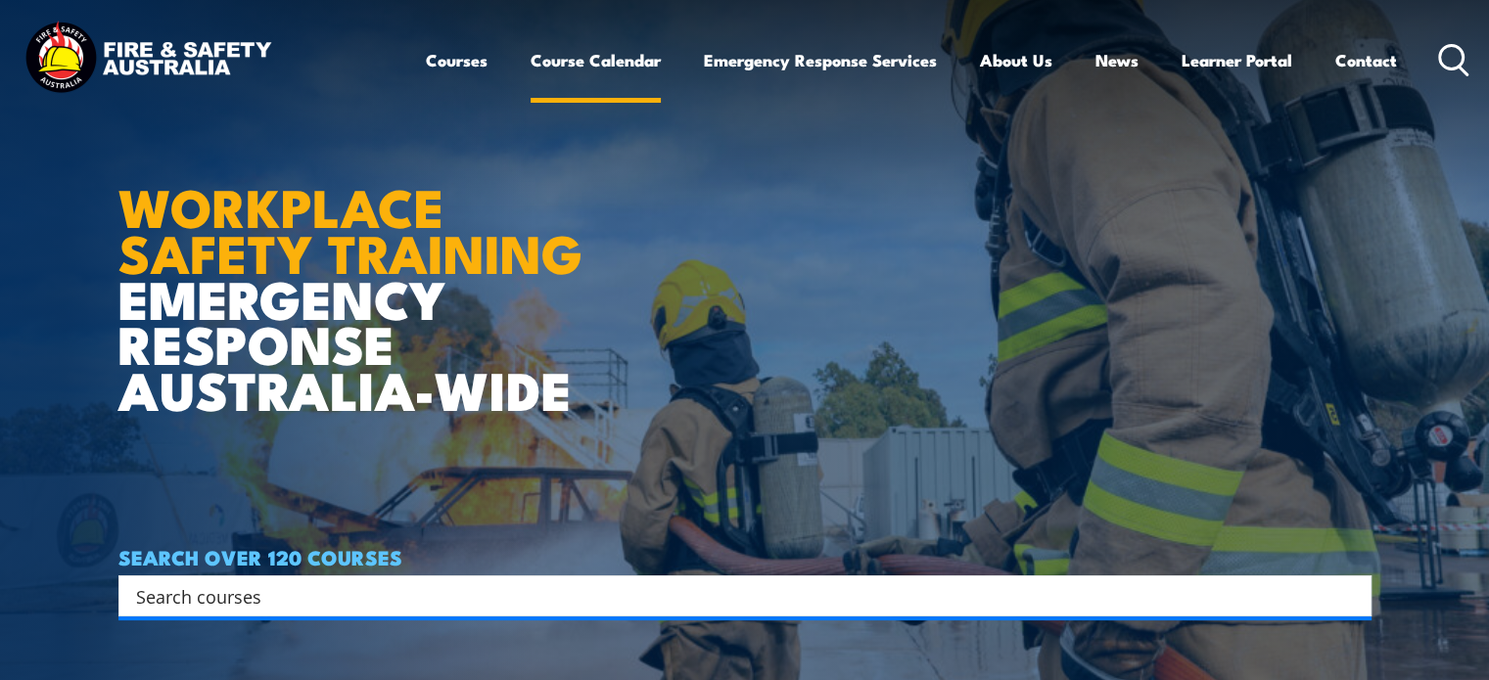
click at [585, 59] on link "Course Calendar" at bounding box center [596, 60] width 130 height 52
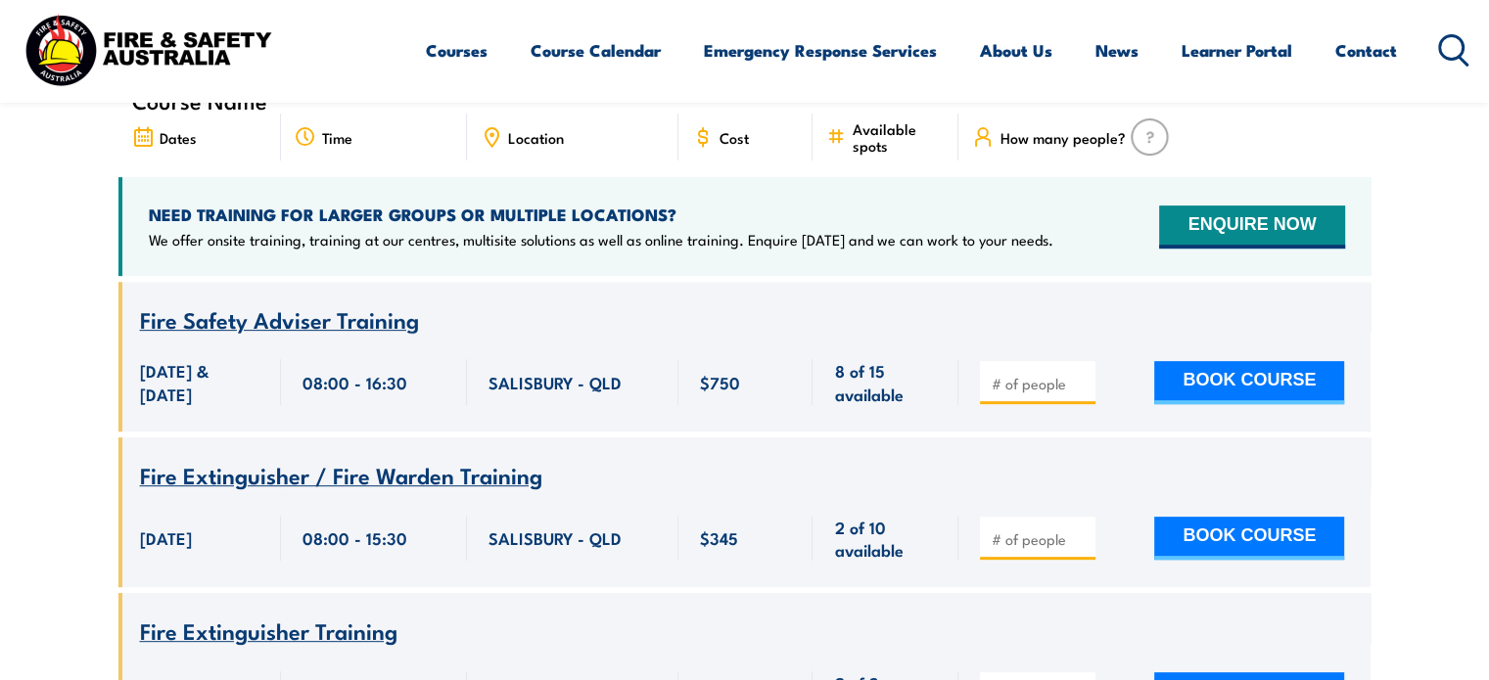
scroll to position [392, 0]
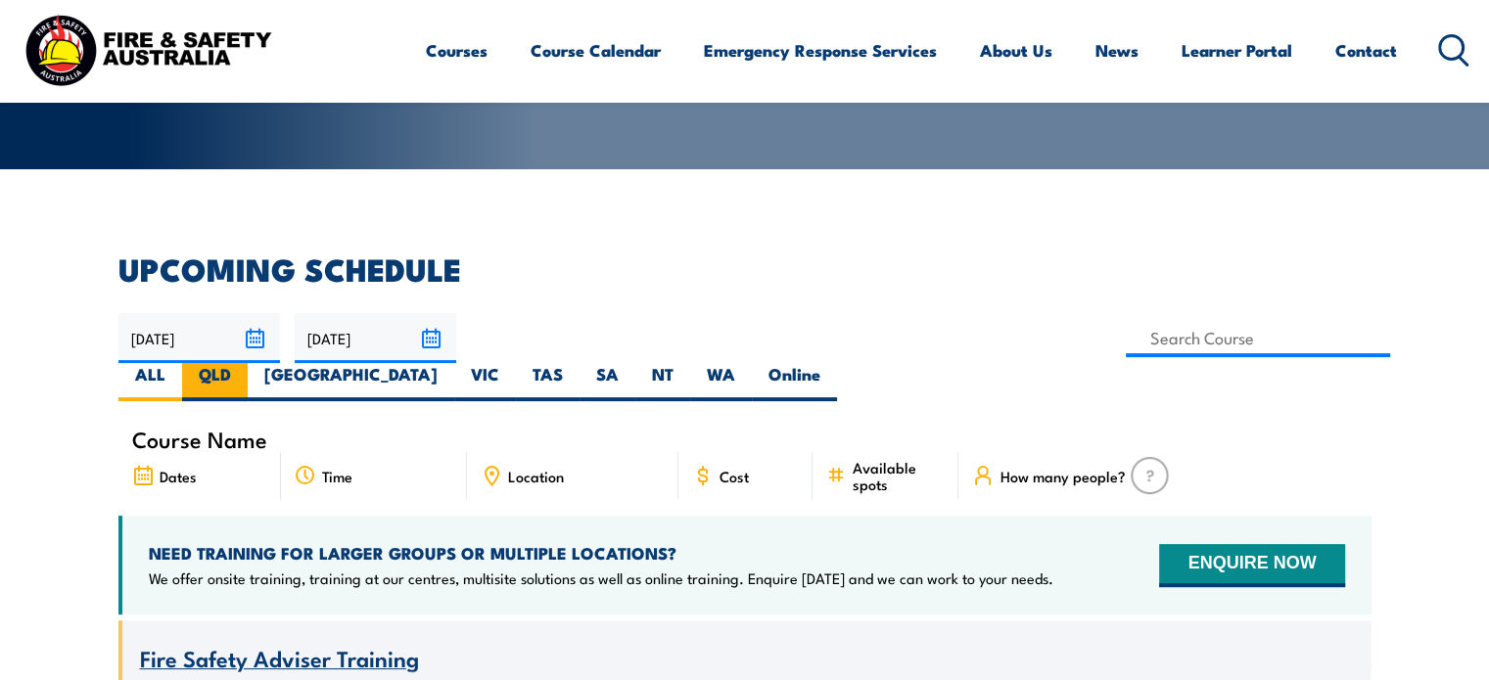
click at [248, 363] on label "QLD" at bounding box center [215, 382] width 66 height 38
click at [244, 363] on input "QLD" at bounding box center [237, 369] width 13 height 13
radio input "true"
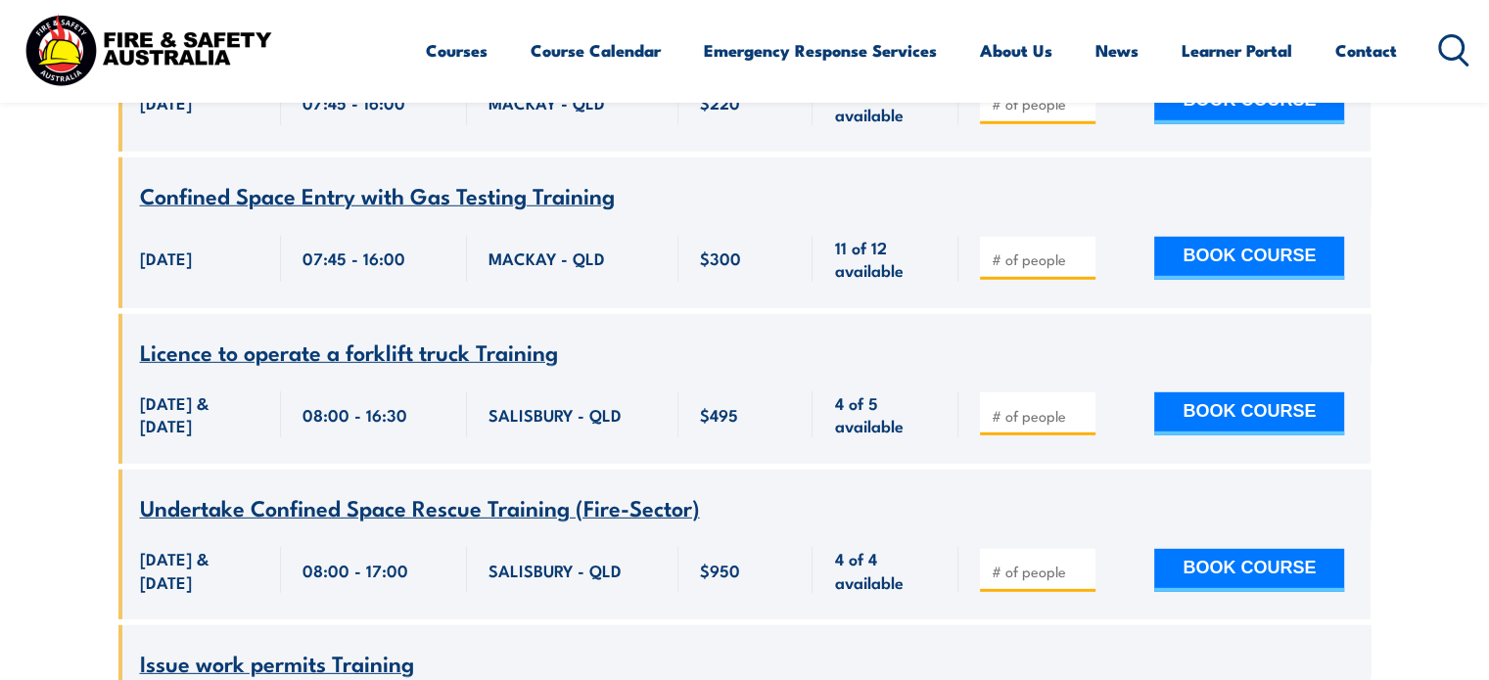
scroll to position [5834, 0]
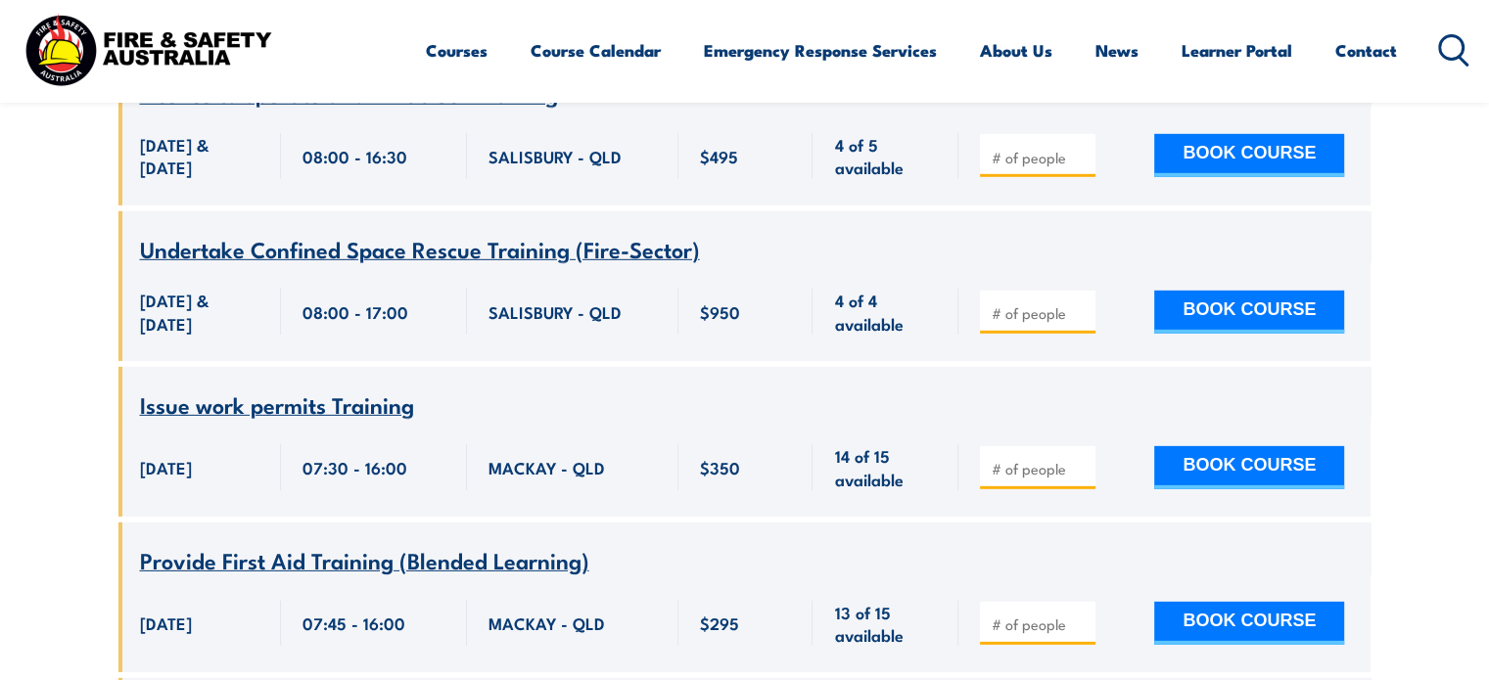
click at [192, 456] on span "29 August 2025" at bounding box center [166, 467] width 52 height 23
click at [318, 388] on span "Issue work permits Training" at bounding box center [277, 404] width 274 height 33
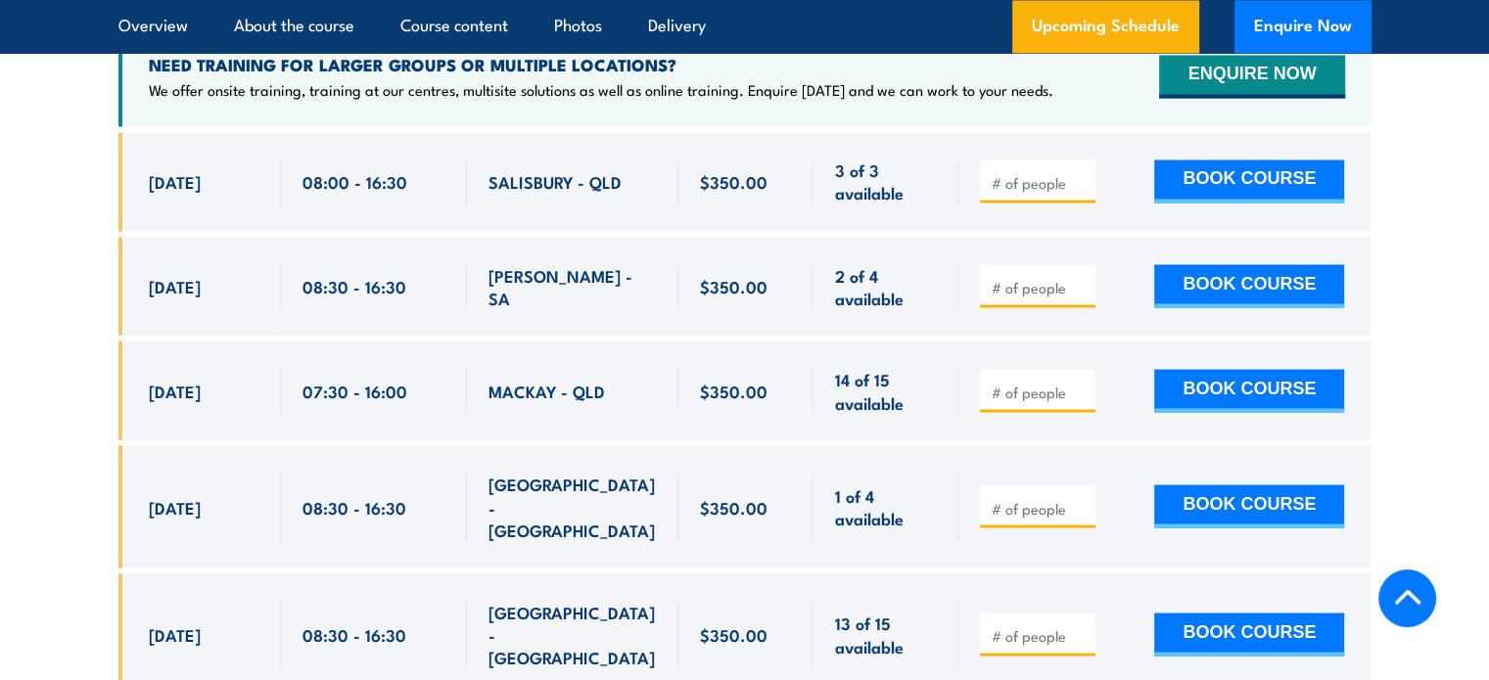
scroll to position [3328, 0]
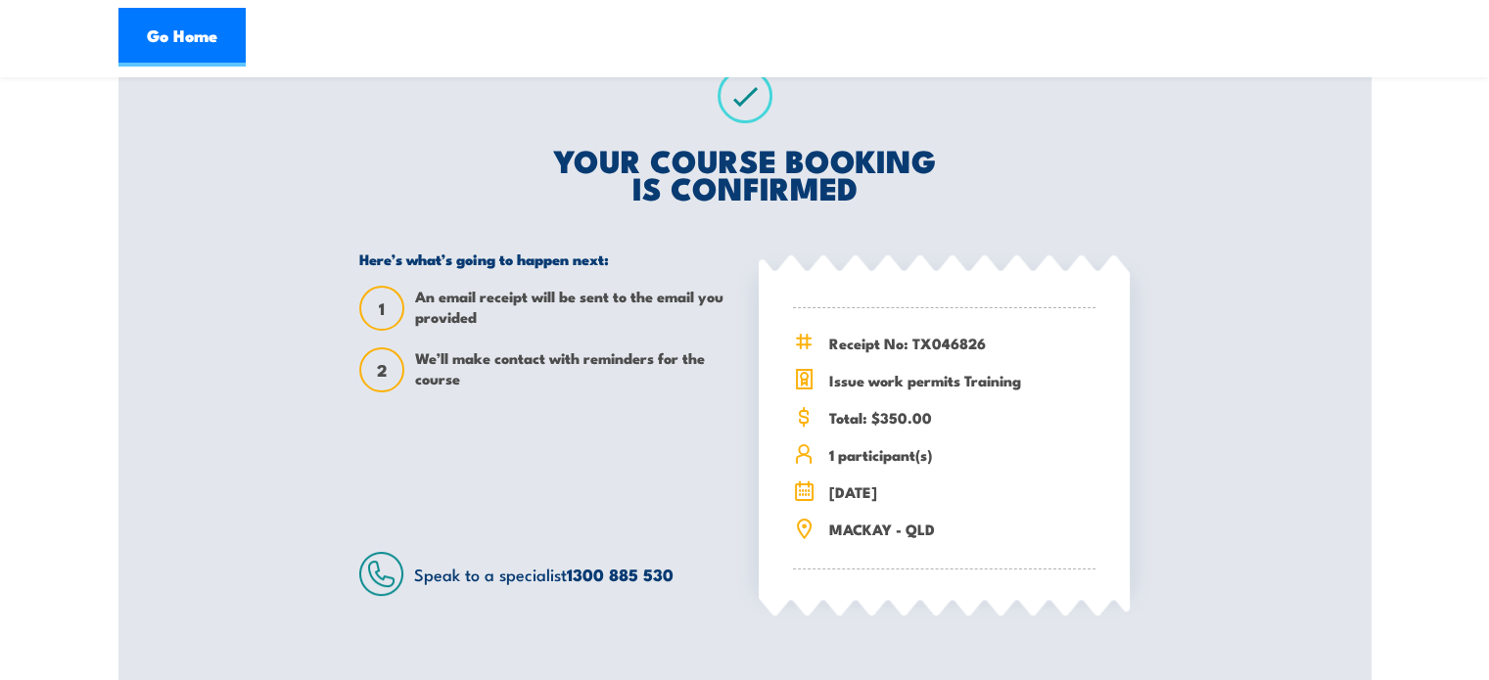
scroll to position [392, 0]
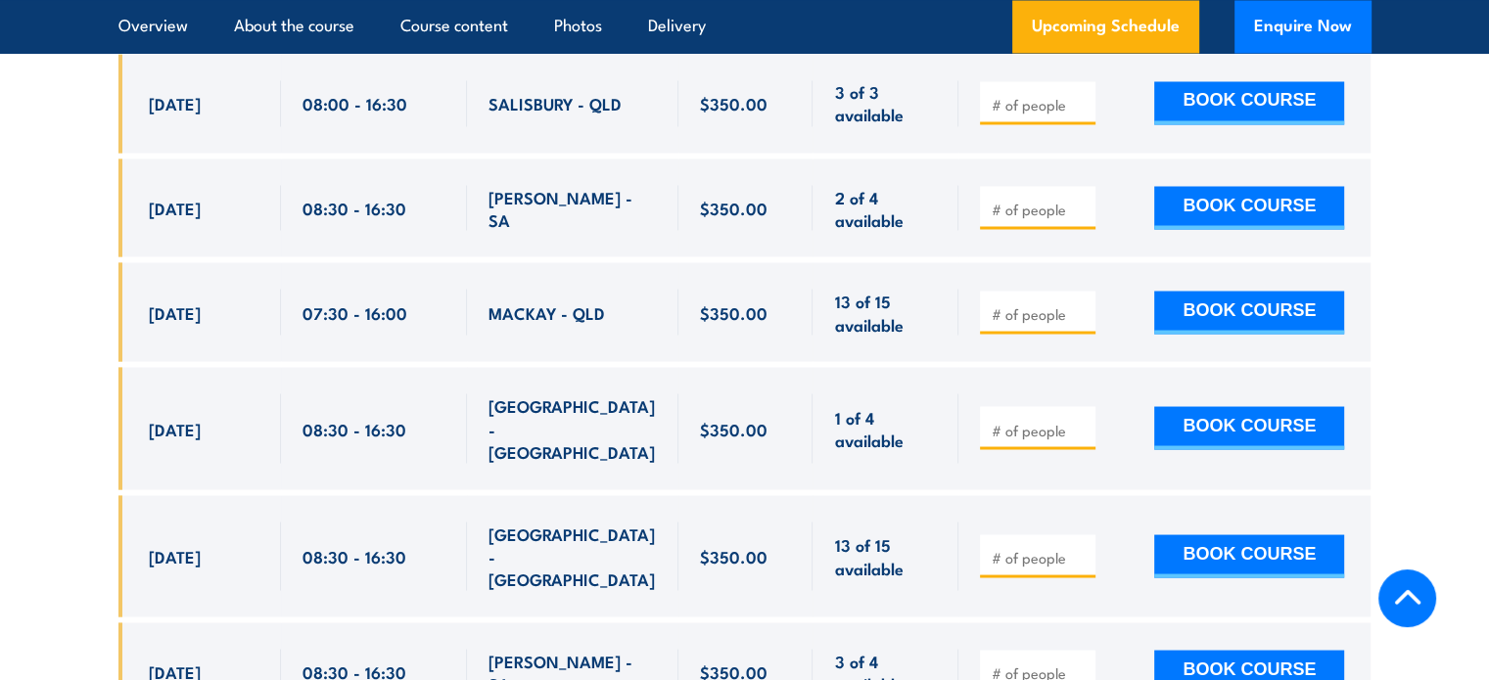
scroll to position [3622, 0]
